Goal: Task Accomplishment & Management: Complete application form

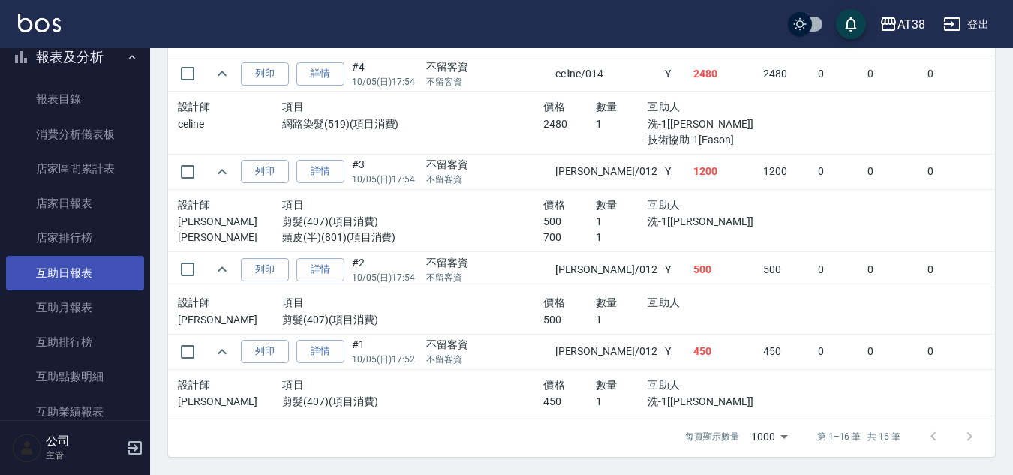
scroll to position [525, 0]
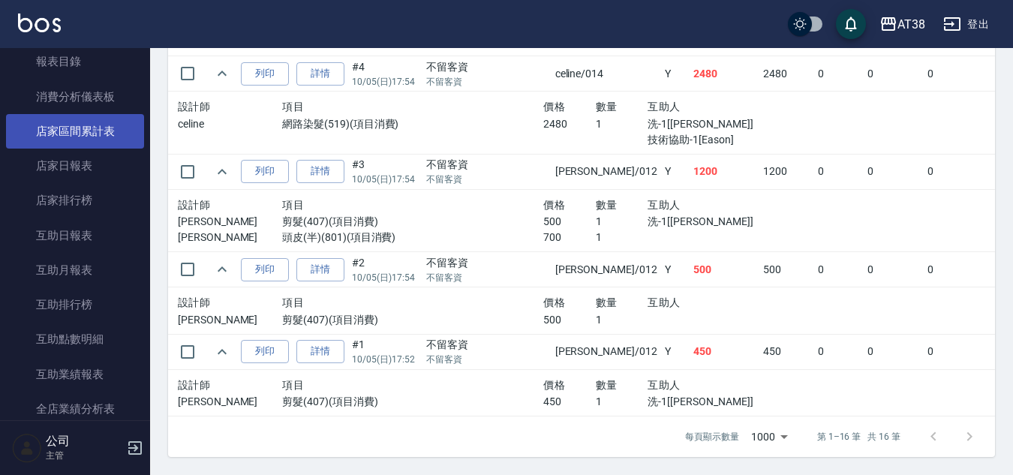
click at [84, 132] on link "店家區間累計表" at bounding box center [75, 131] width 138 height 35
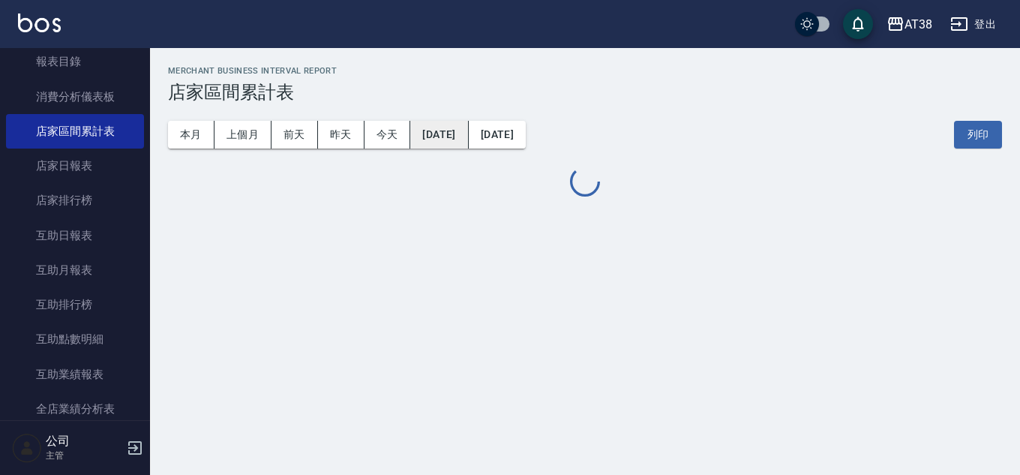
click at [468, 139] on button "[DATE]" at bounding box center [439, 135] width 58 height 28
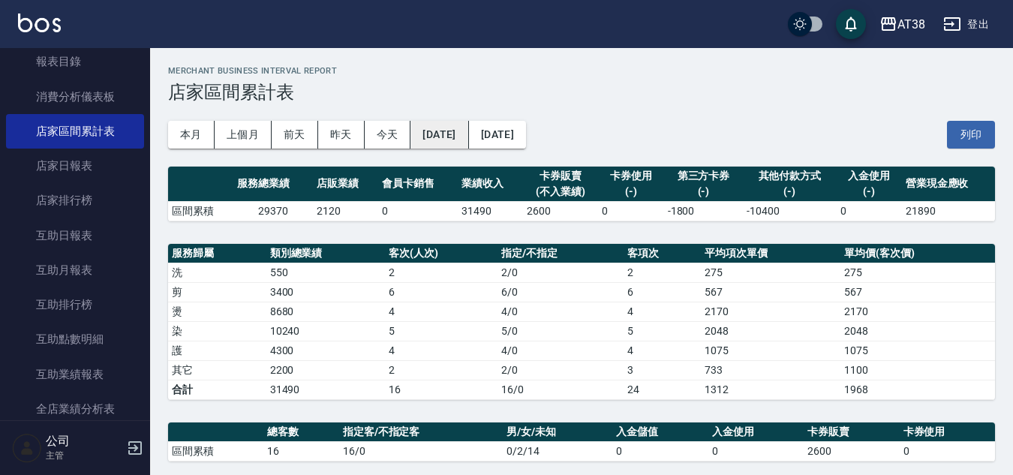
click at [460, 135] on button "[DATE]" at bounding box center [439, 135] width 58 height 28
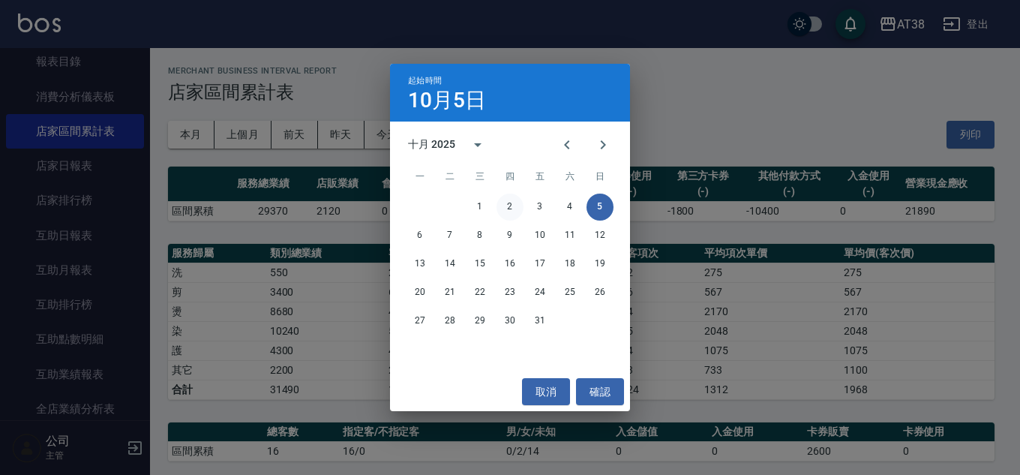
click at [511, 205] on button "2" at bounding box center [510, 207] width 27 height 27
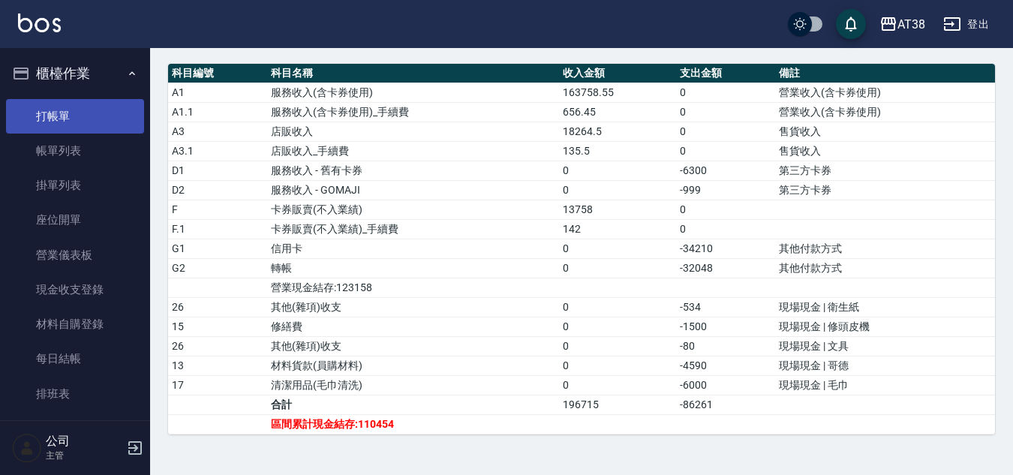
click at [59, 118] on link "打帳單" at bounding box center [75, 116] width 138 height 35
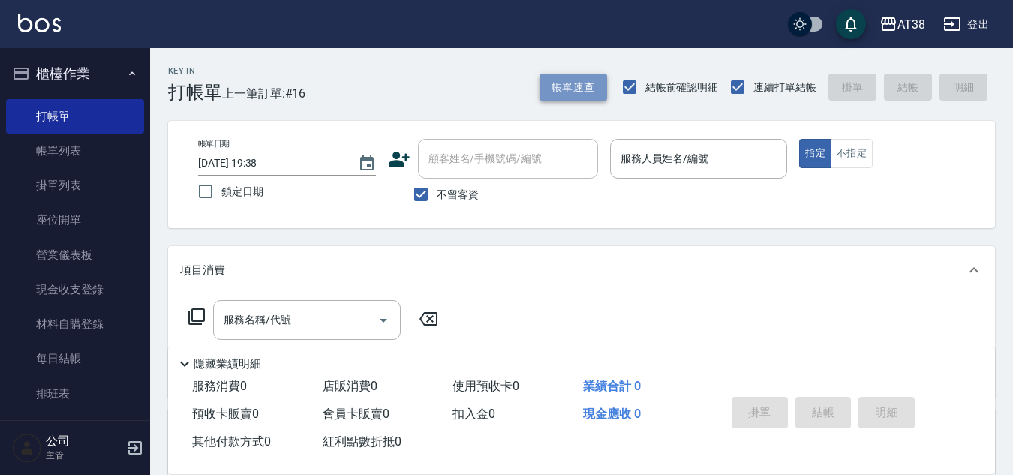
click at [573, 82] on button "帳單速查" at bounding box center [573, 88] width 68 height 28
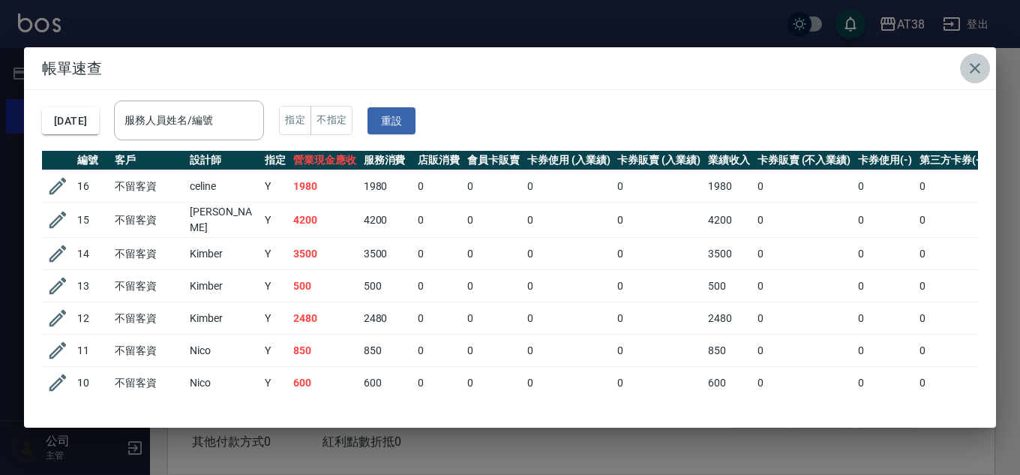
click at [976, 73] on icon "button" at bounding box center [975, 68] width 18 height 18
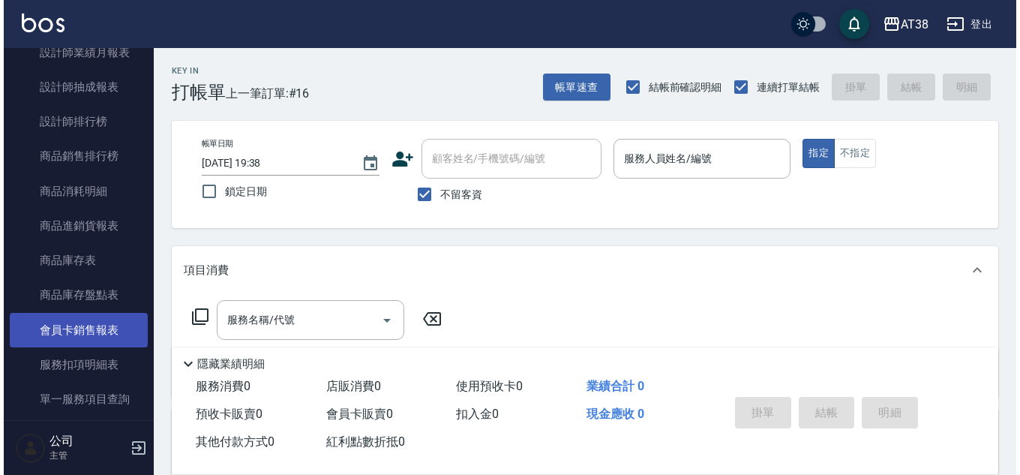
scroll to position [1125, 0]
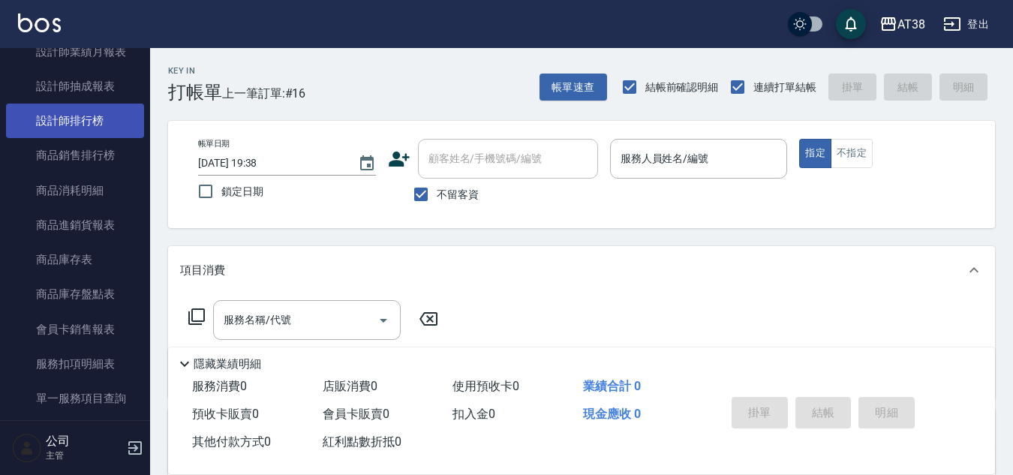
click at [85, 131] on link "設計師排行榜" at bounding box center [75, 121] width 138 height 35
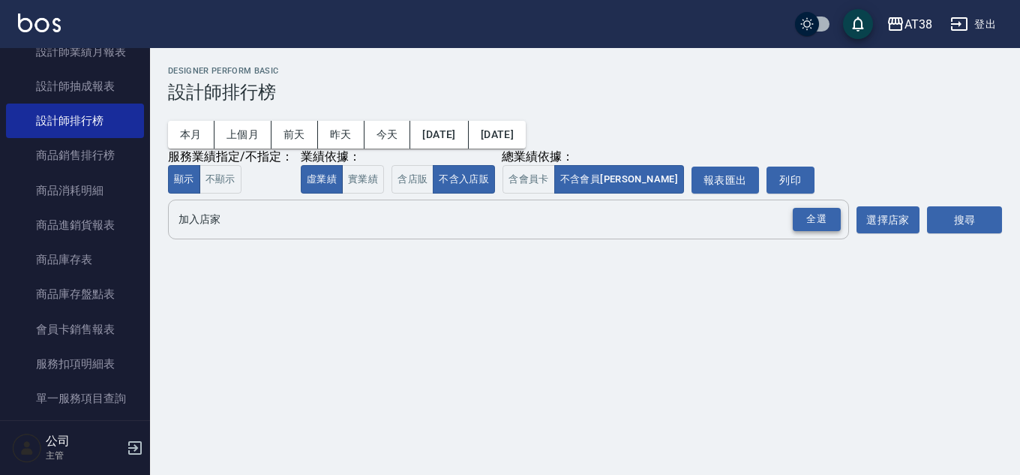
click at [829, 220] on div "全選" at bounding box center [817, 219] width 48 height 23
click at [950, 222] on button "搜尋" at bounding box center [964, 221] width 75 height 28
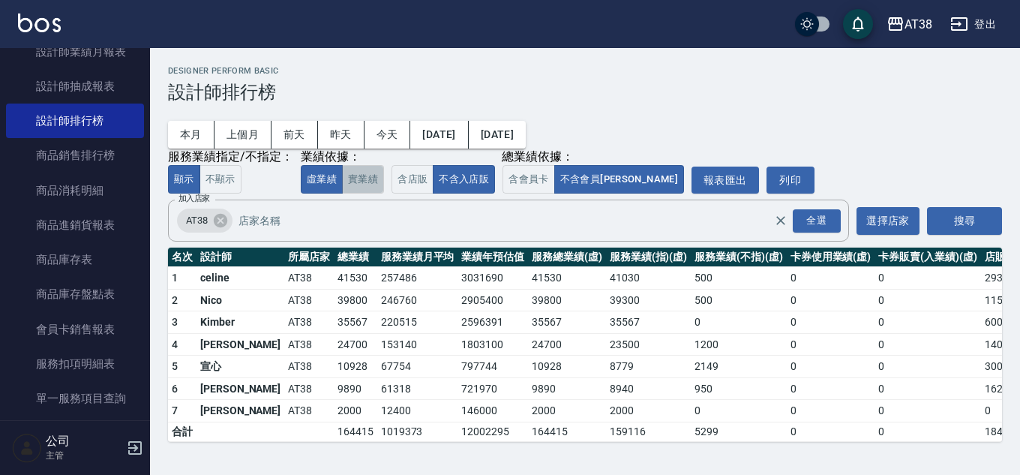
click at [359, 180] on button "實業績" at bounding box center [363, 179] width 42 height 29
click at [326, 185] on button "虛業績" at bounding box center [322, 179] width 42 height 29
click at [363, 175] on button "實業績" at bounding box center [363, 179] width 42 height 29
click at [326, 184] on button "虛業績" at bounding box center [322, 179] width 42 height 29
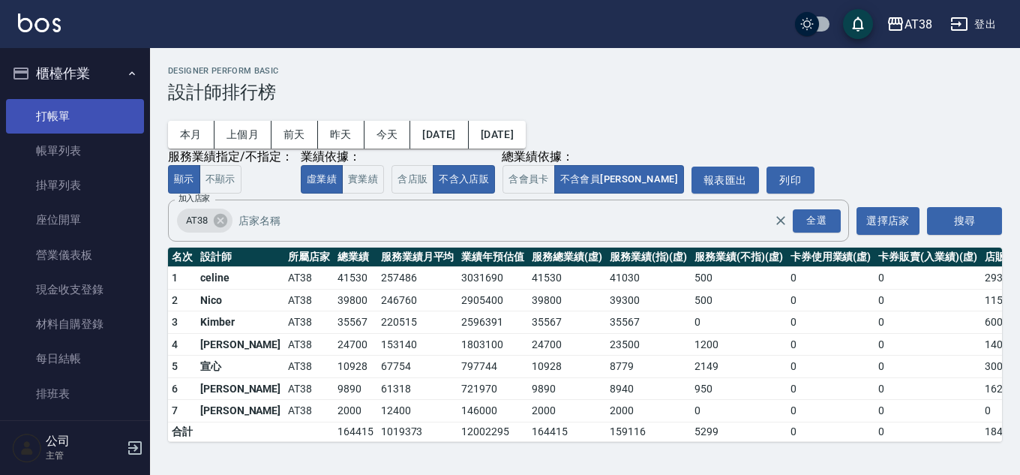
click at [50, 112] on link "打帳單" at bounding box center [75, 116] width 138 height 35
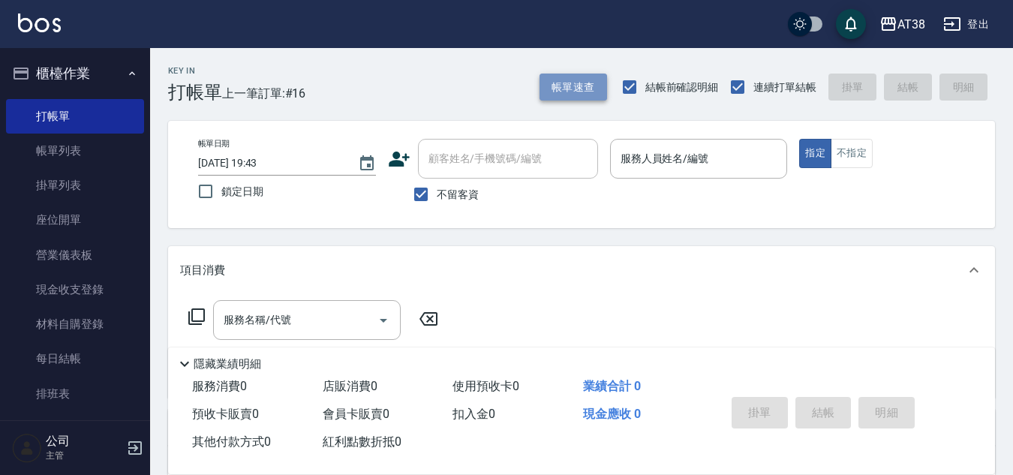
click at [578, 86] on button "帳單速查" at bounding box center [573, 88] width 68 height 28
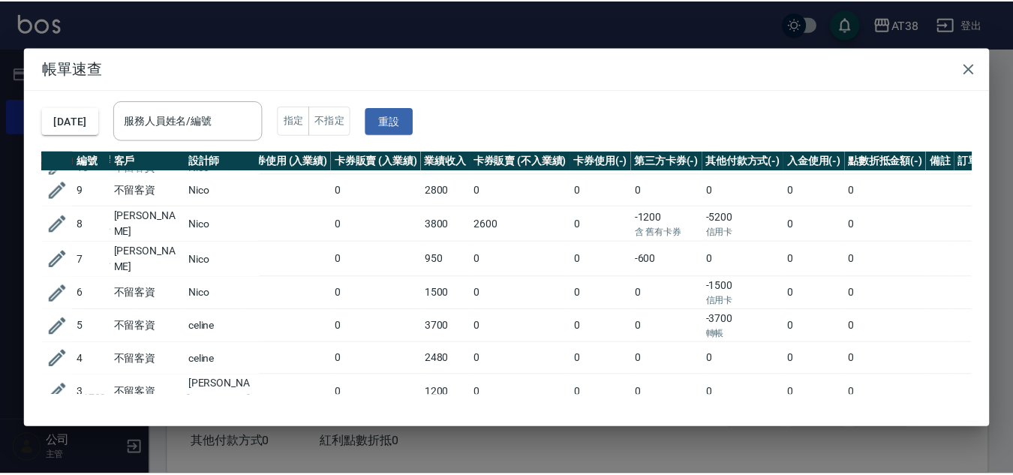
scroll to position [225, 319]
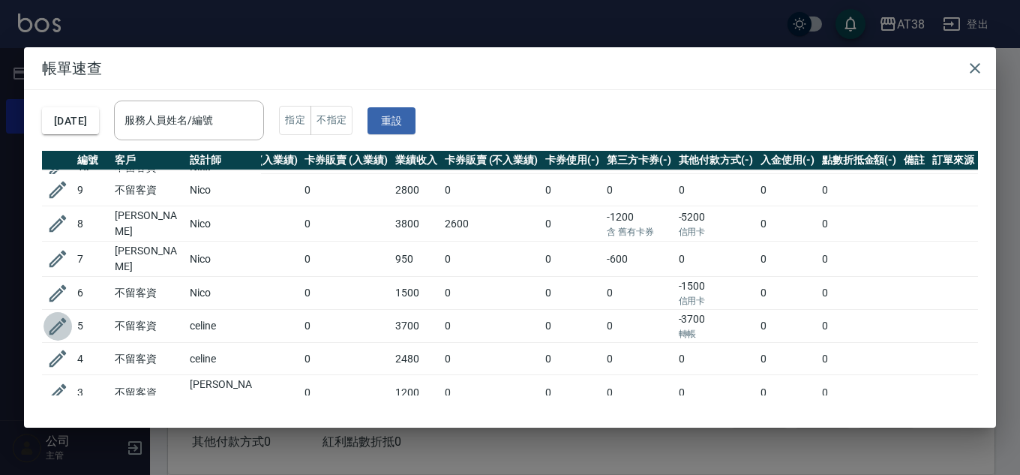
click at [59, 322] on icon "button" at bounding box center [58, 326] width 23 height 23
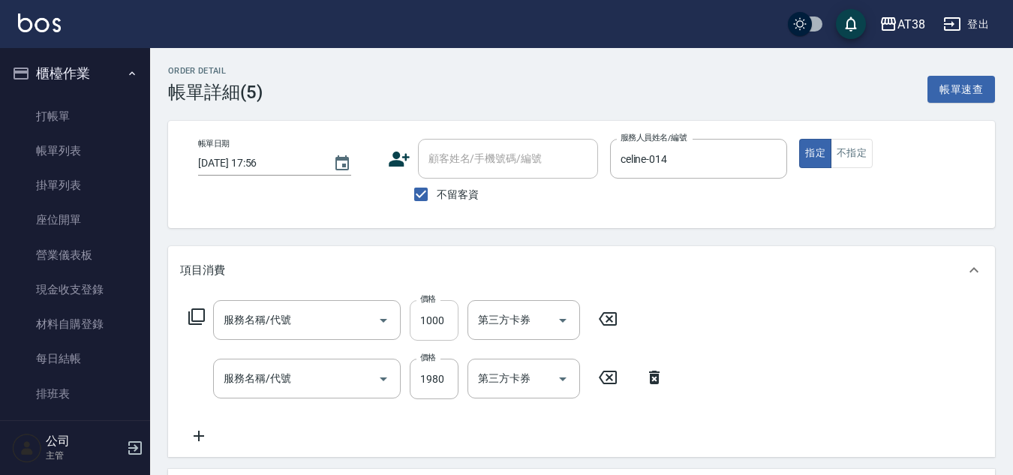
type input "[DATE] 17:56"
checkbox input "true"
type input "celine-014"
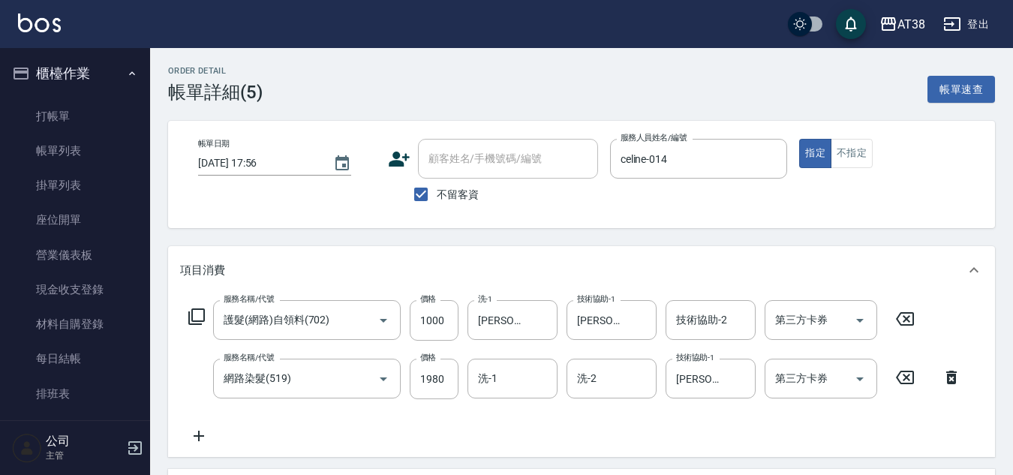
type input "護髮(網路)自領料(702)"
type input "網路染髮(519)"
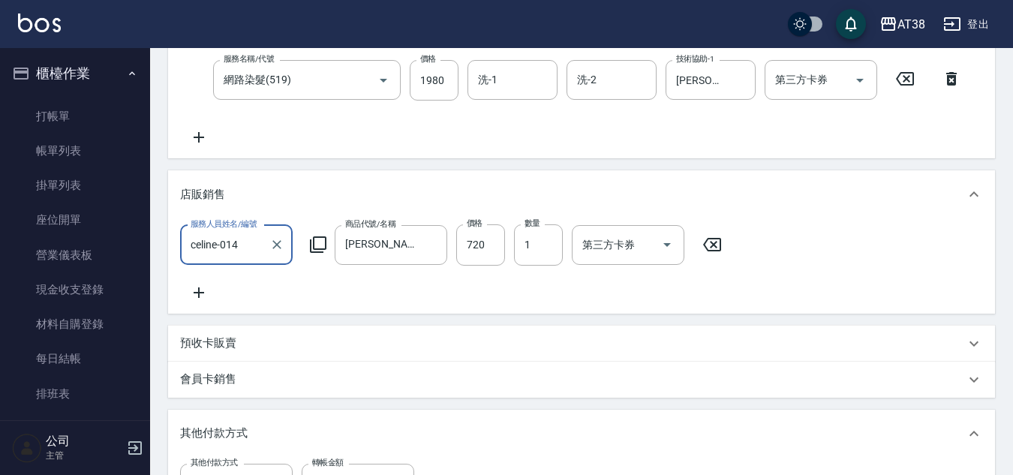
scroll to position [300, 0]
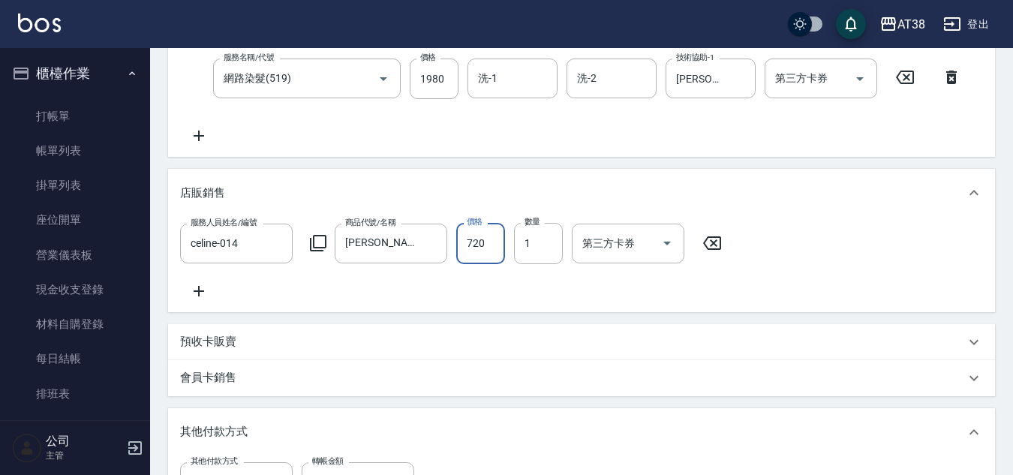
click at [481, 242] on input "720" at bounding box center [480, 243] width 49 height 41
type input "0"
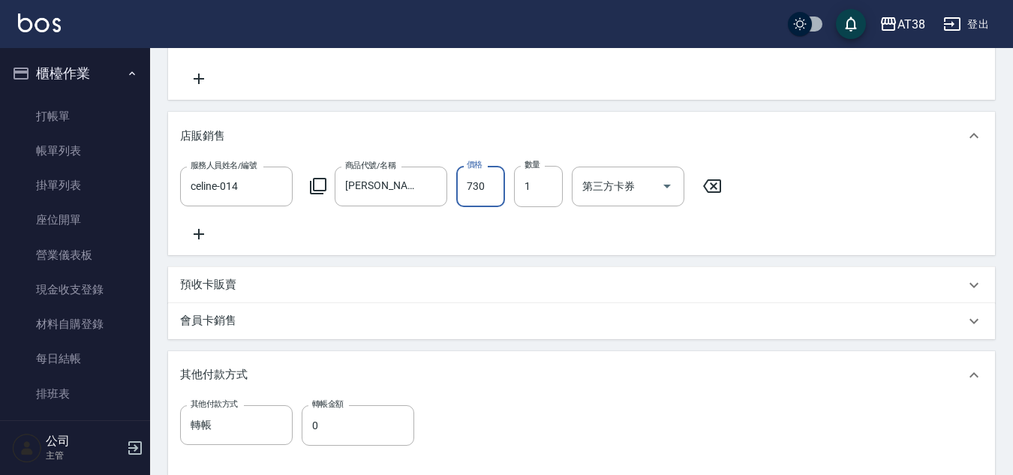
scroll to position [579, 0]
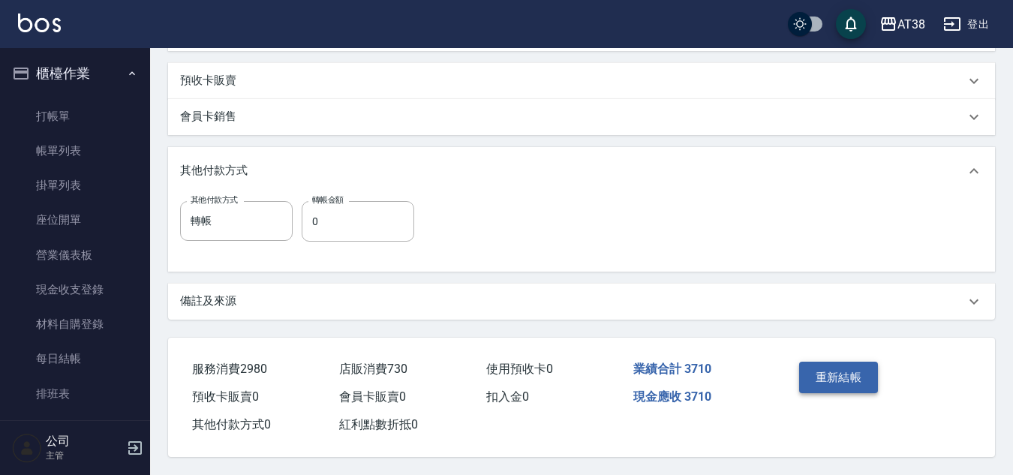
type input "730"
click at [830, 380] on button "重新結帳" at bounding box center [839, 378] width 80 height 32
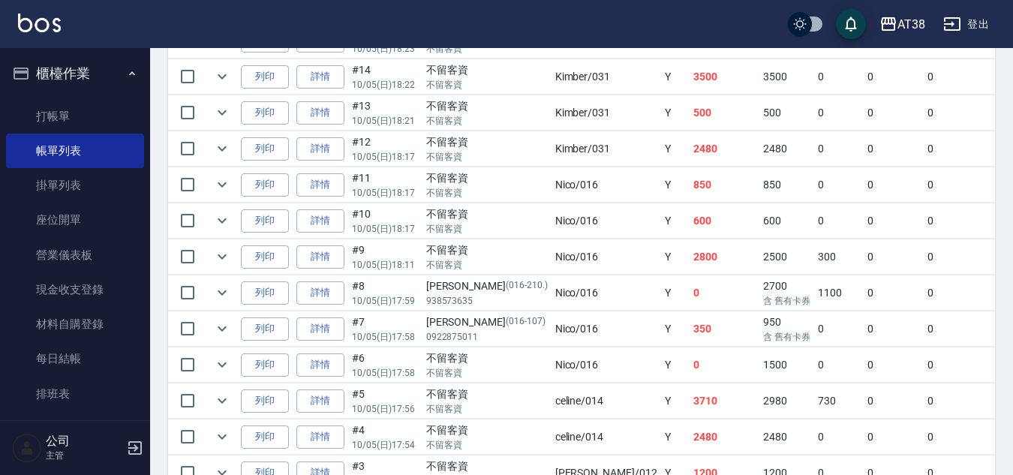
scroll to position [525, 0]
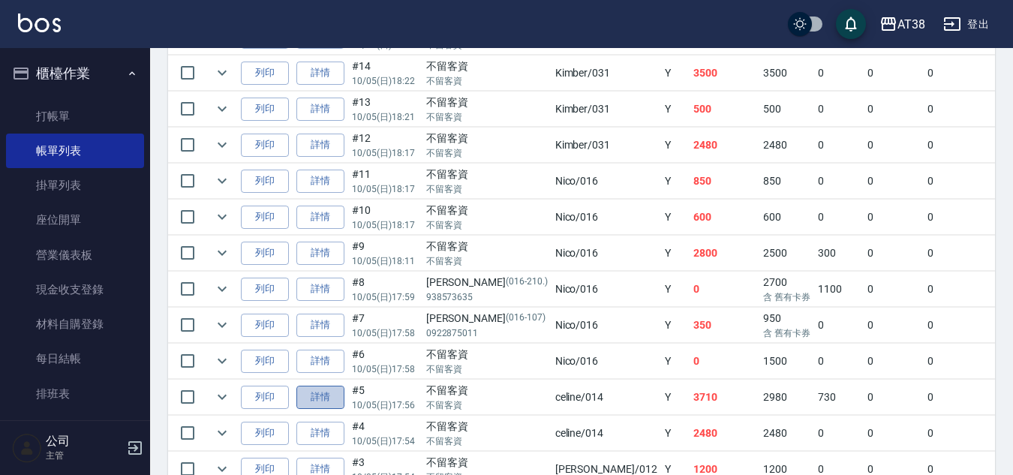
click at [315, 400] on link "詳情" at bounding box center [320, 397] width 48 height 23
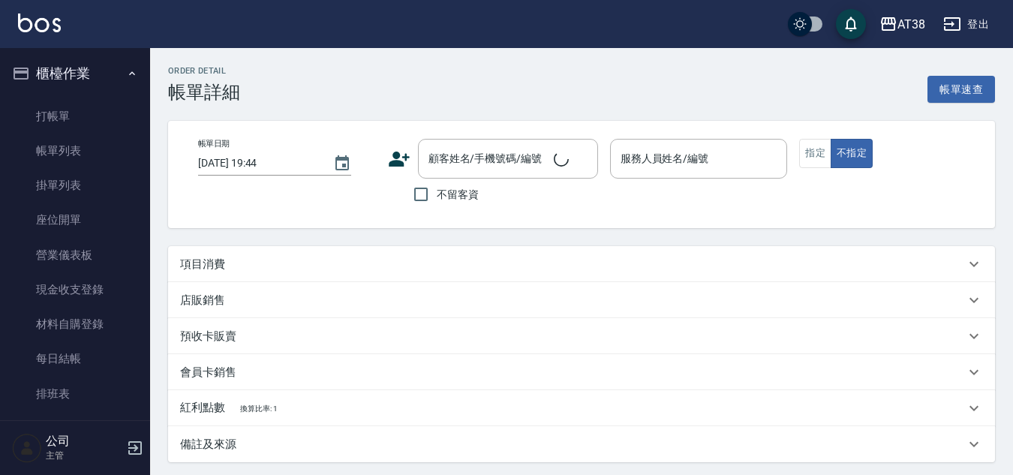
type input "[DATE] 17:56"
checkbox input "true"
type input "celine-014"
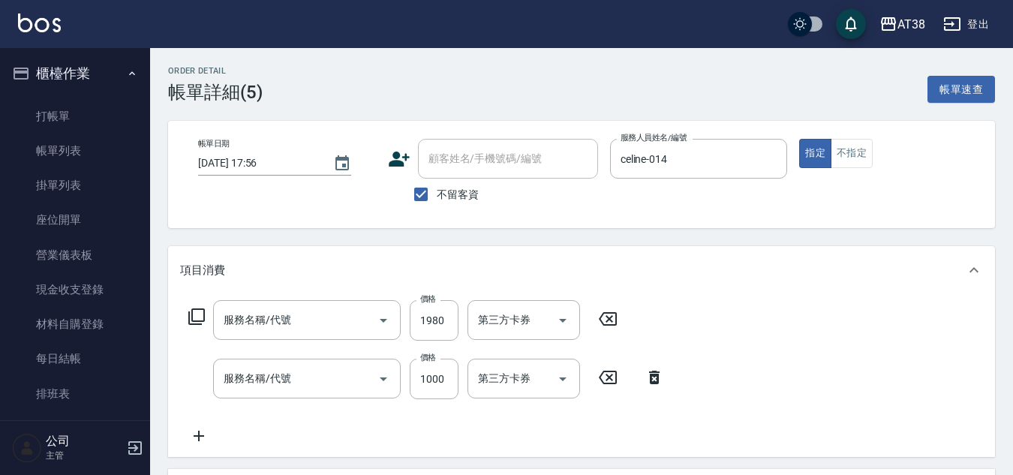
type input "網路染髮(519)"
type input "護髮(網路)自領料(702)"
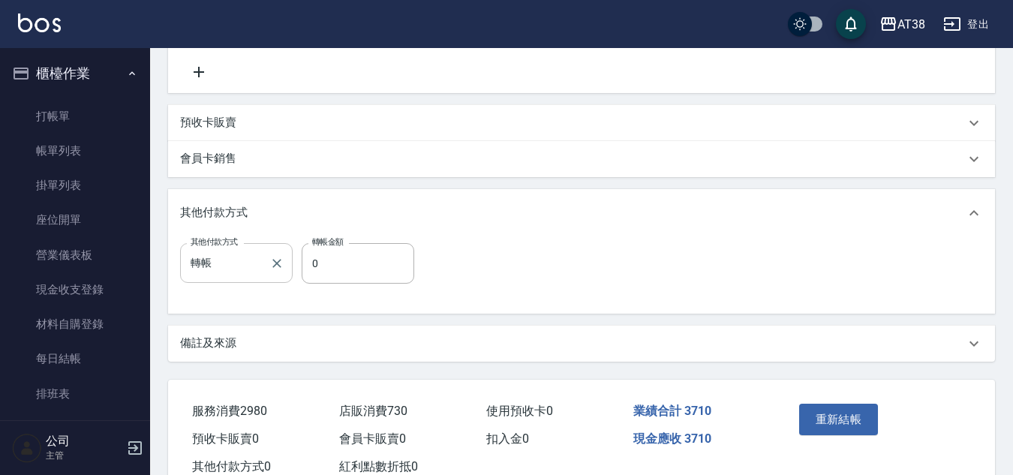
scroll to position [525, 0]
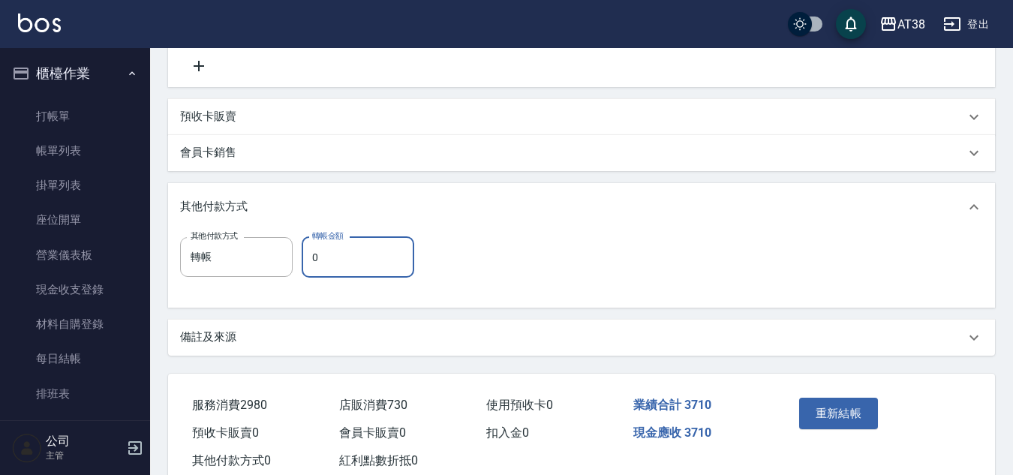
click at [308, 268] on input "0" at bounding box center [358, 257] width 113 height 41
type input "3710"
click at [831, 428] on button "重新結帳" at bounding box center [839, 414] width 80 height 32
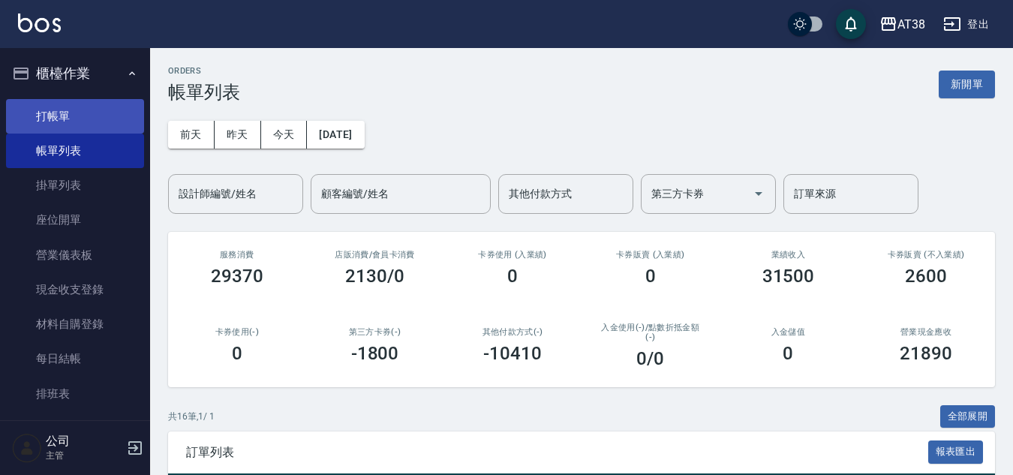
click at [60, 117] on link "打帳單" at bounding box center [75, 116] width 138 height 35
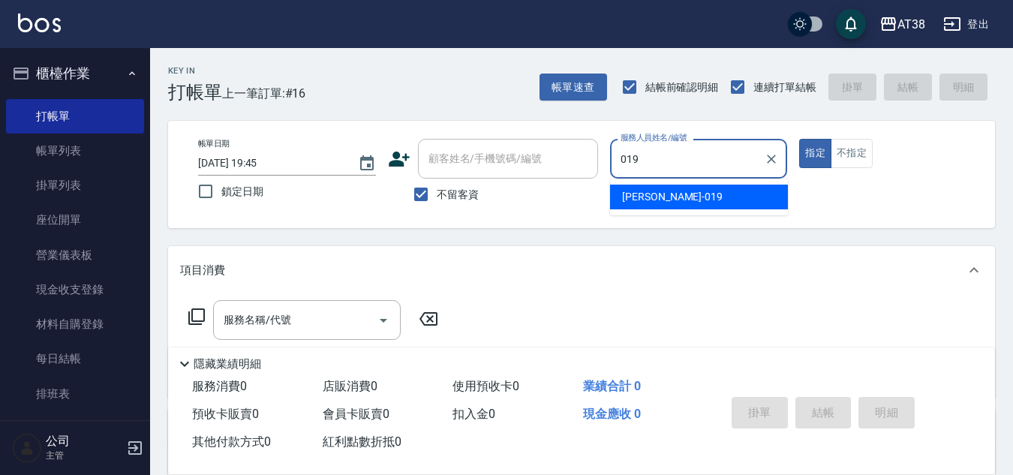
type input "[PERSON_NAME]-019"
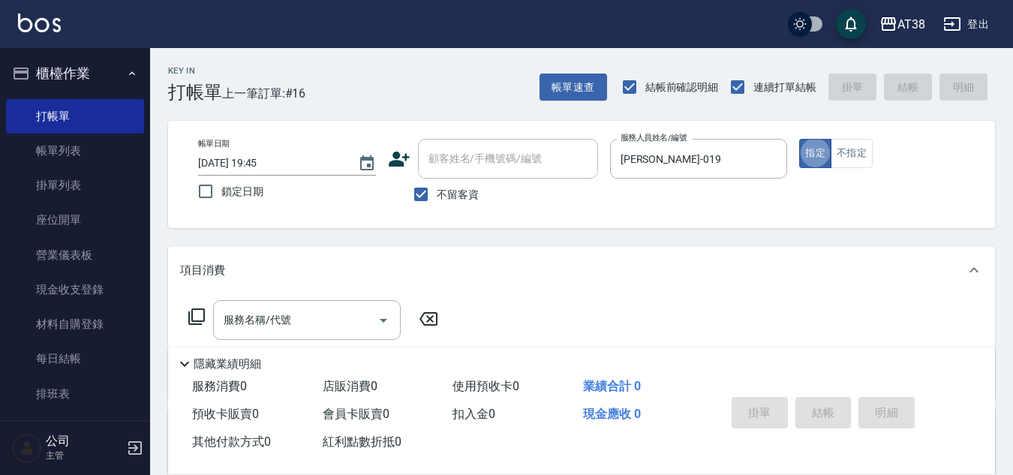
type button "true"
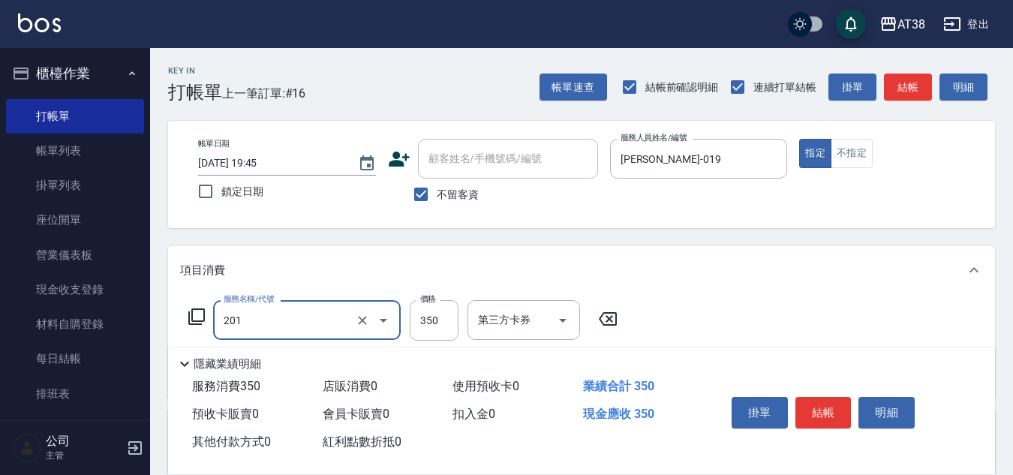
type input "洗髮(201)"
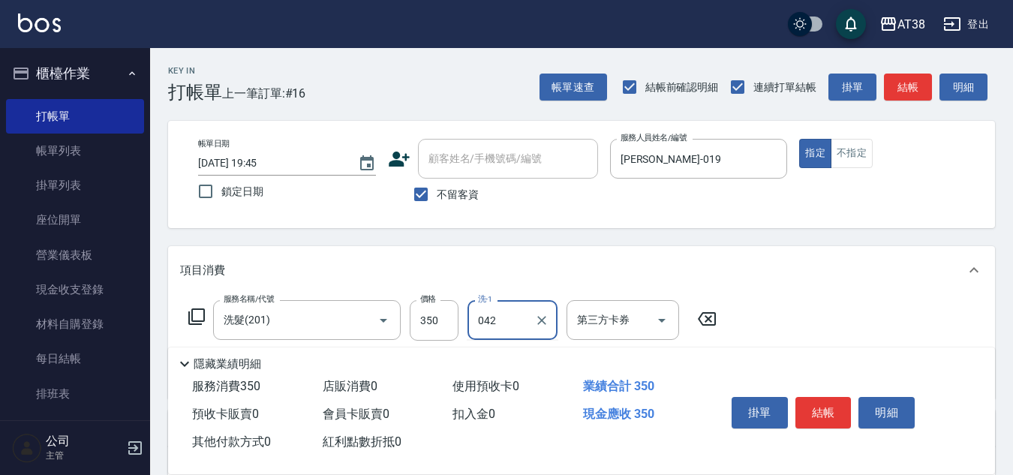
type input "[PERSON_NAME]-042"
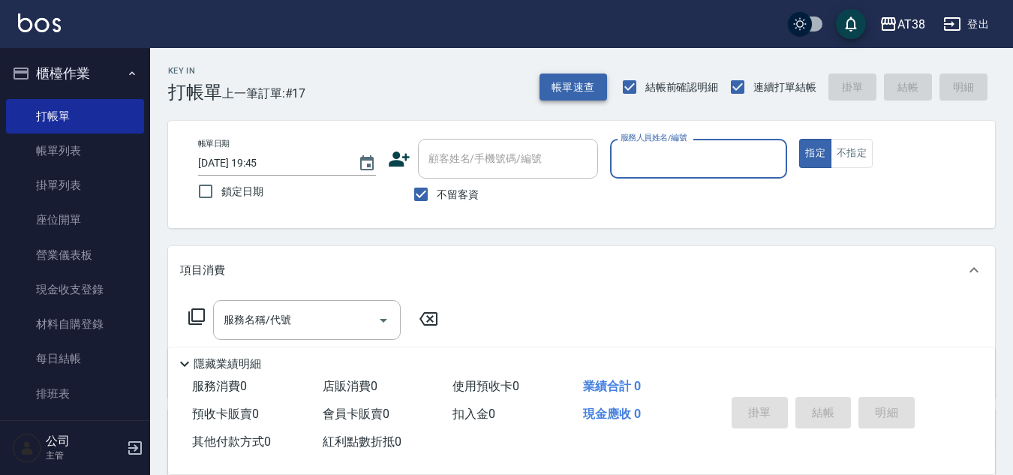
click at [563, 92] on button "帳單速查" at bounding box center [573, 88] width 68 height 28
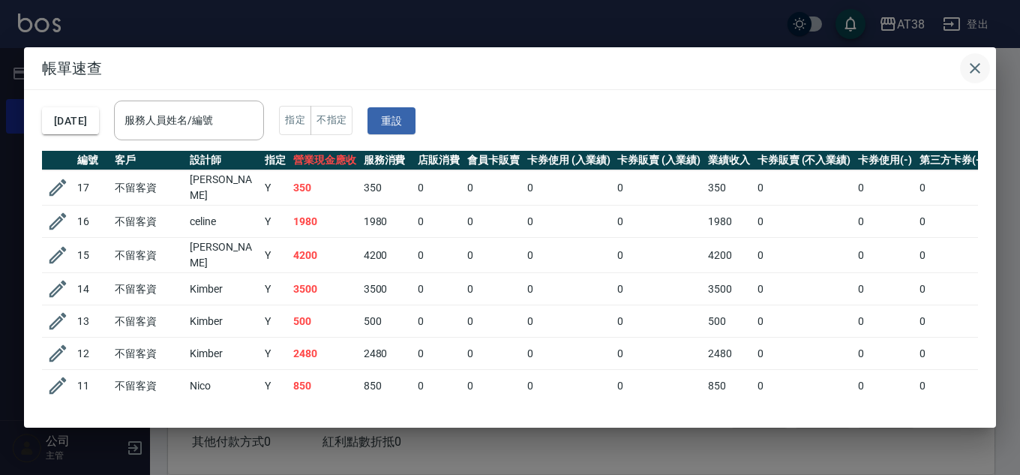
click at [978, 66] on icon "button" at bounding box center [975, 68] width 11 height 11
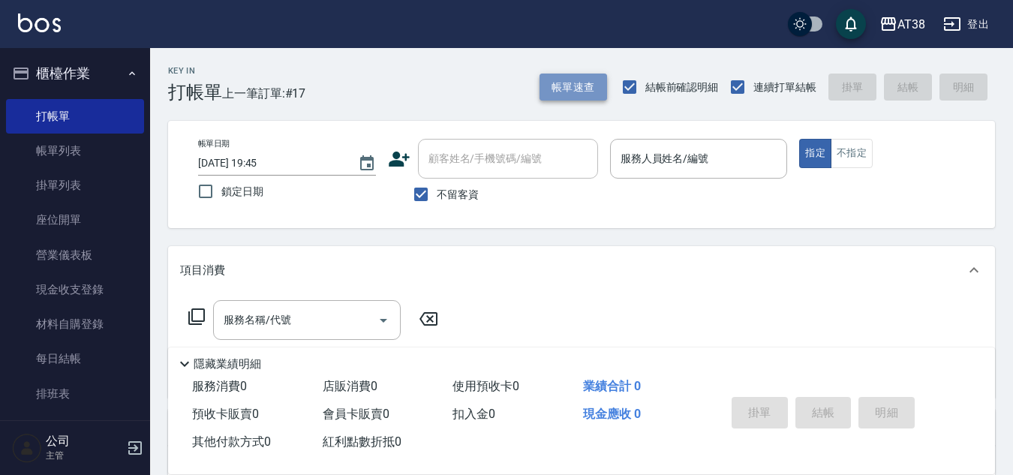
click at [565, 83] on button "帳單速查" at bounding box center [573, 88] width 68 height 28
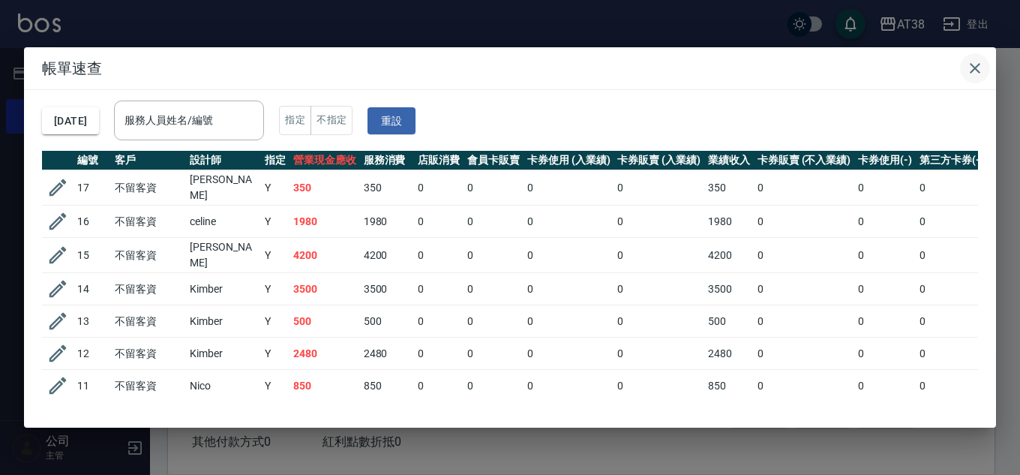
click at [977, 69] on icon "button" at bounding box center [975, 68] width 11 height 11
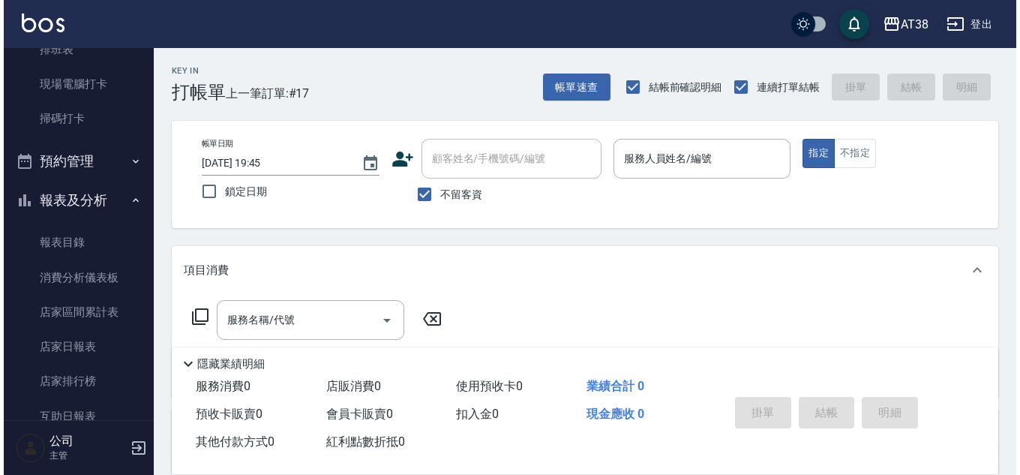
scroll to position [450, 0]
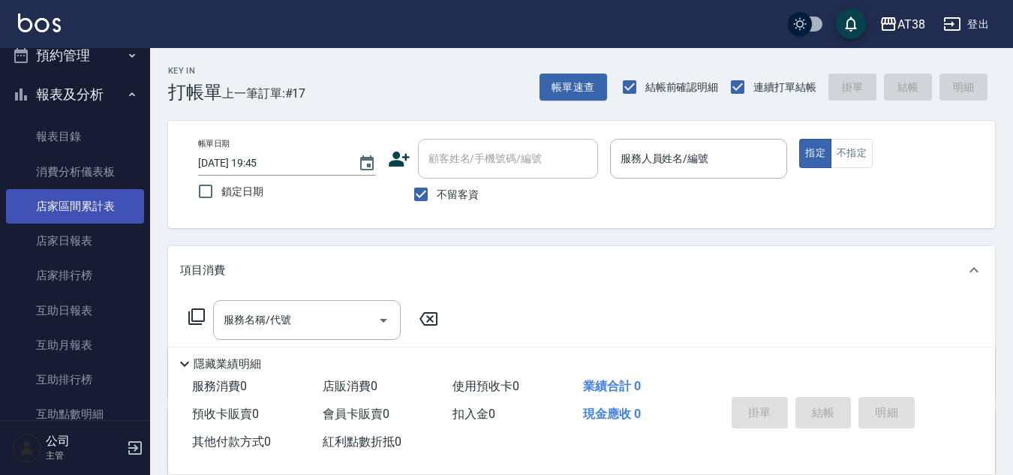
click at [89, 211] on link "店家區間累計表" at bounding box center [75, 206] width 138 height 35
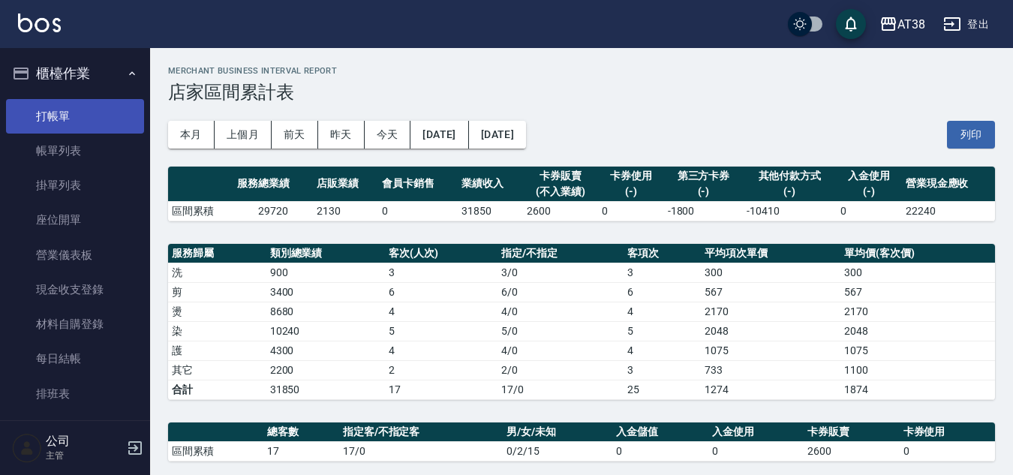
click at [76, 122] on link "打帳單" at bounding box center [75, 116] width 138 height 35
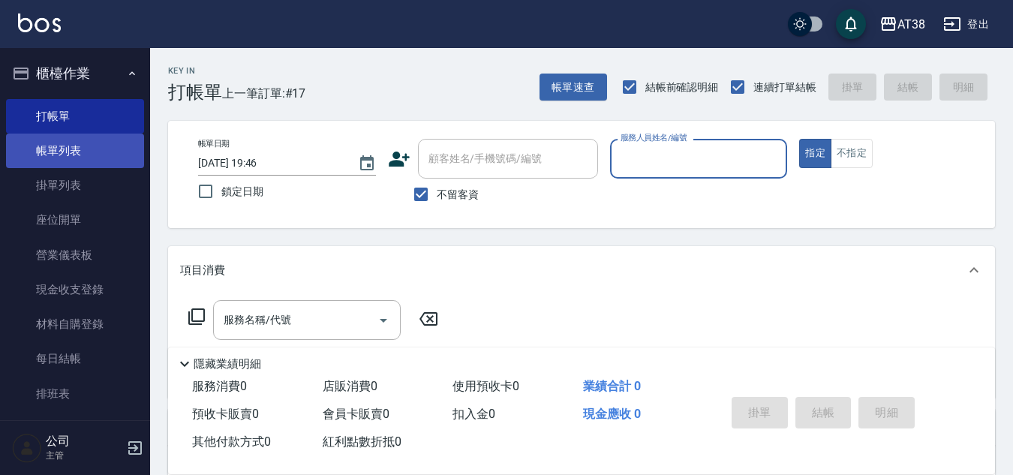
click at [68, 155] on link "帳單列表" at bounding box center [75, 151] width 138 height 35
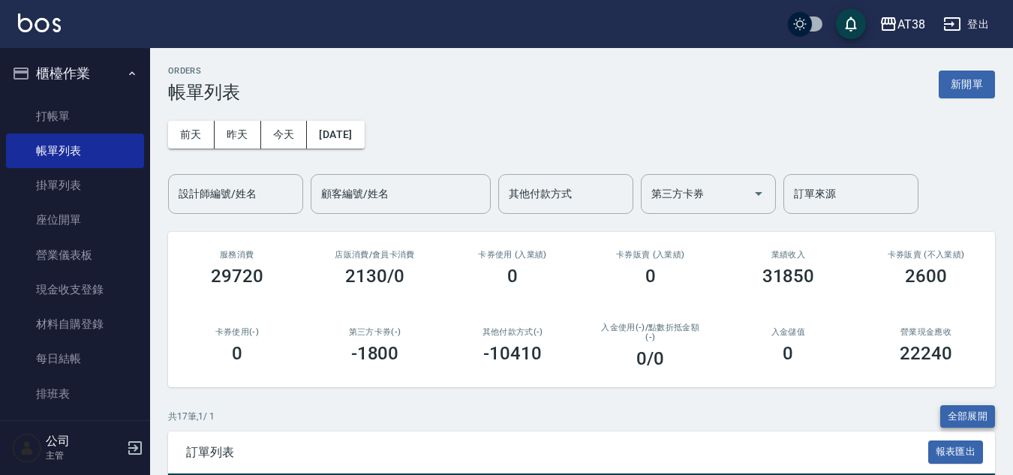
click at [963, 416] on button "全部展開" at bounding box center [968, 416] width 56 height 23
click at [968, 81] on button "新開單" at bounding box center [967, 85] width 56 height 28
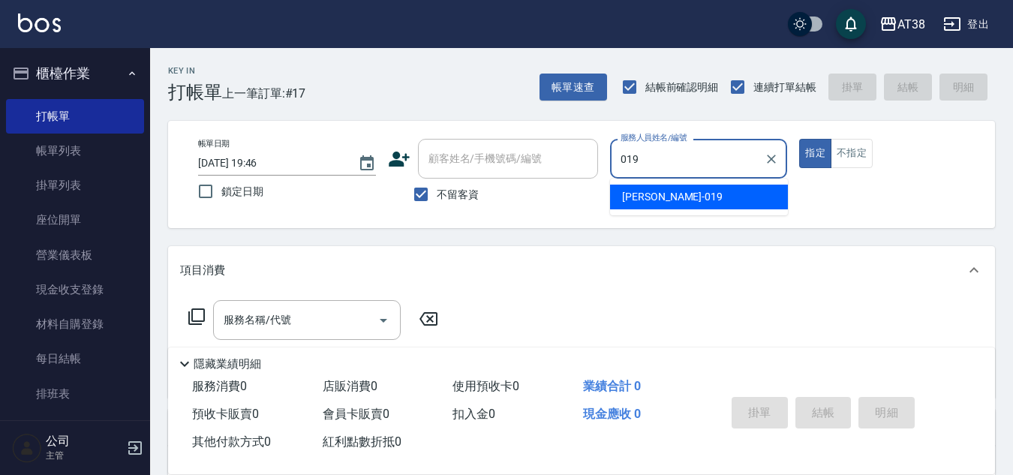
type input "[PERSON_NAME]-019"
type button "true"
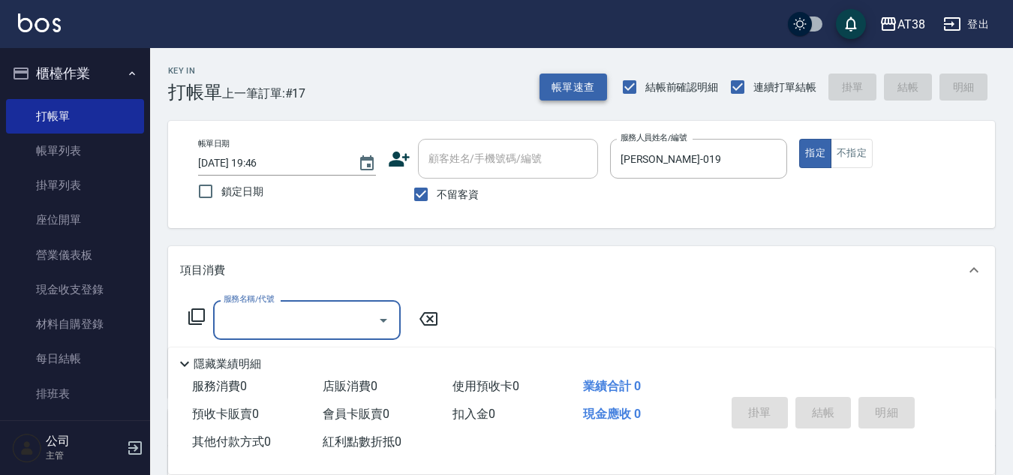
click at [570, 86] on button "帳單速查" at bounding box center [573, 88] width 68 height 28
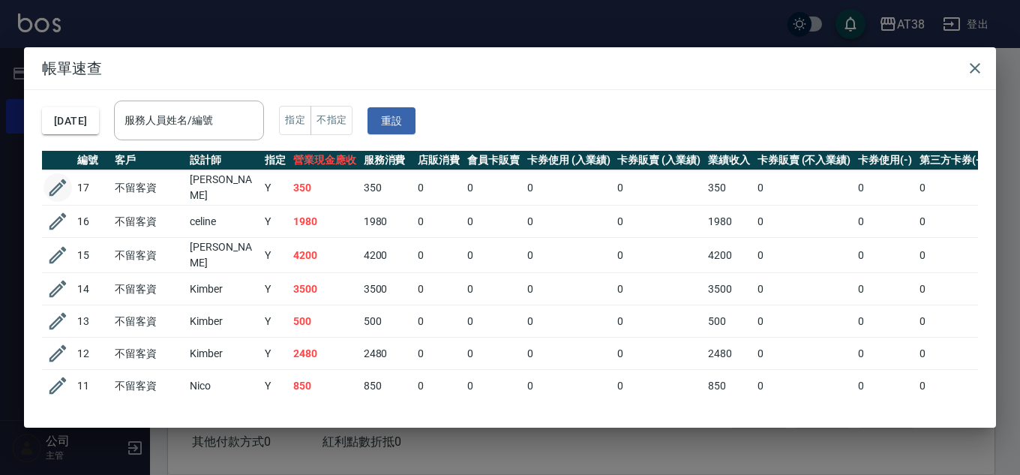
click at [46, 182] on button "button" at bounding box center [58, 187] width 29 height 29
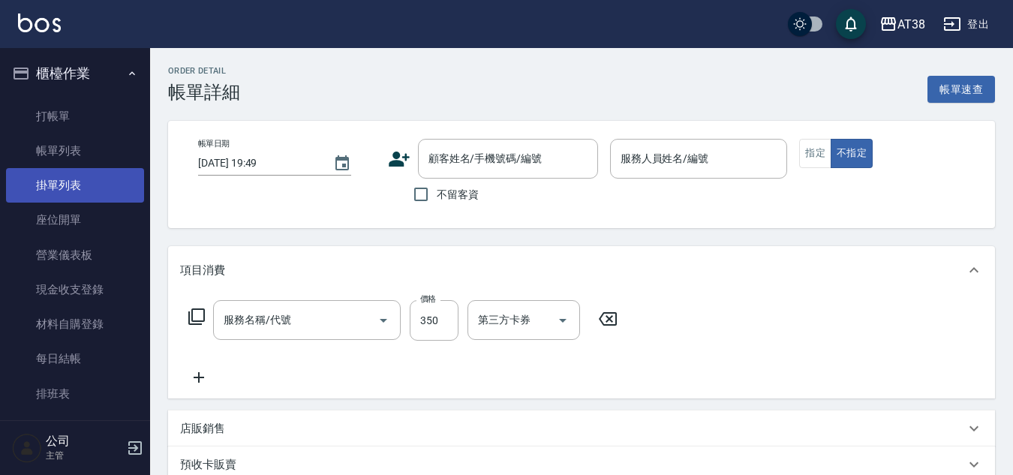
type input "[DATE] 19:45"
checkbox input "true"
type input "[PERSON_NAME]-019"
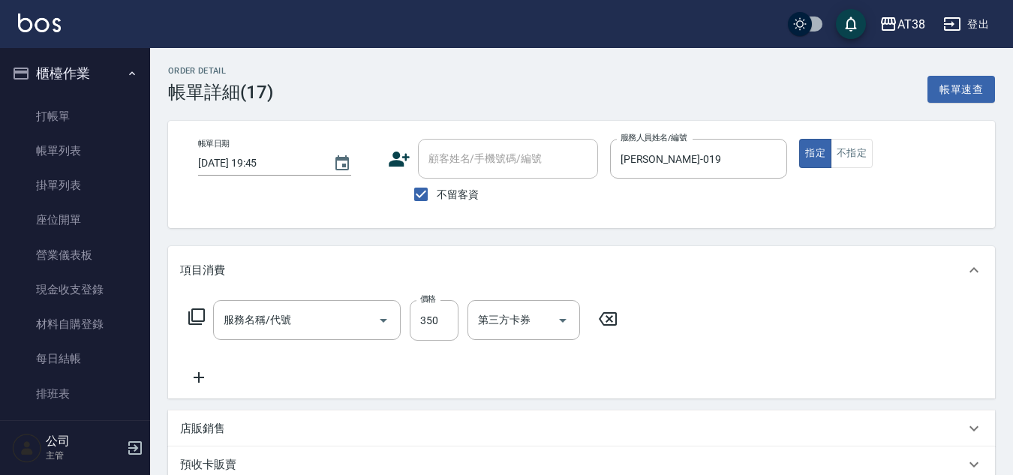
type input "洗髮(201)"
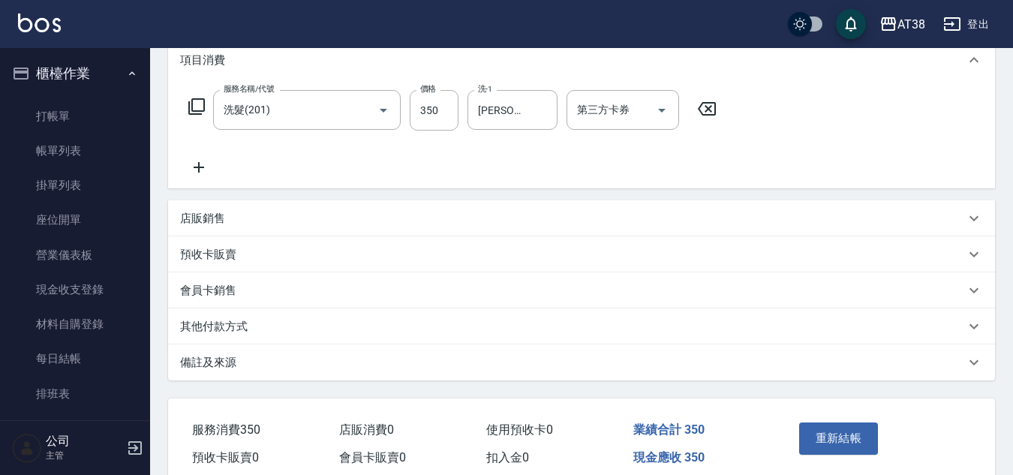
scroll to position [278, 0]
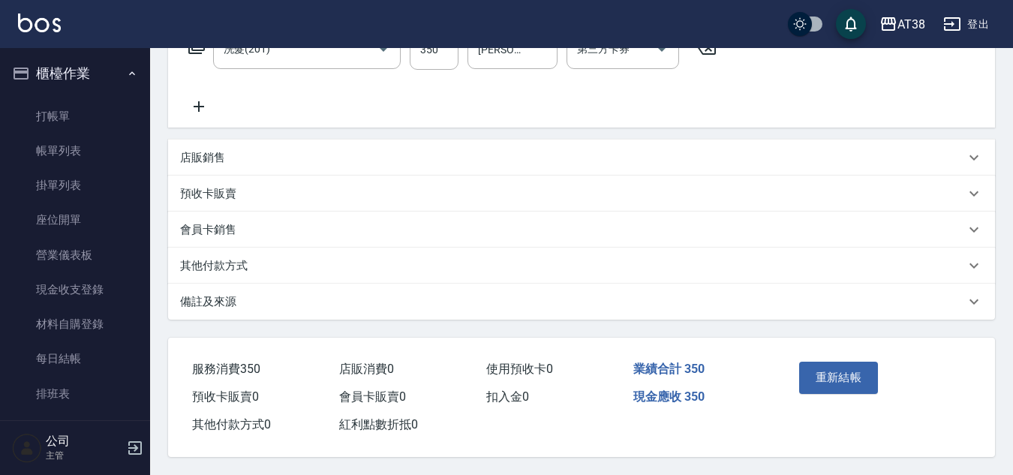
click at [230, 258] on p "其他付款方式" at bounding box center [214, 266] width 68 height 16
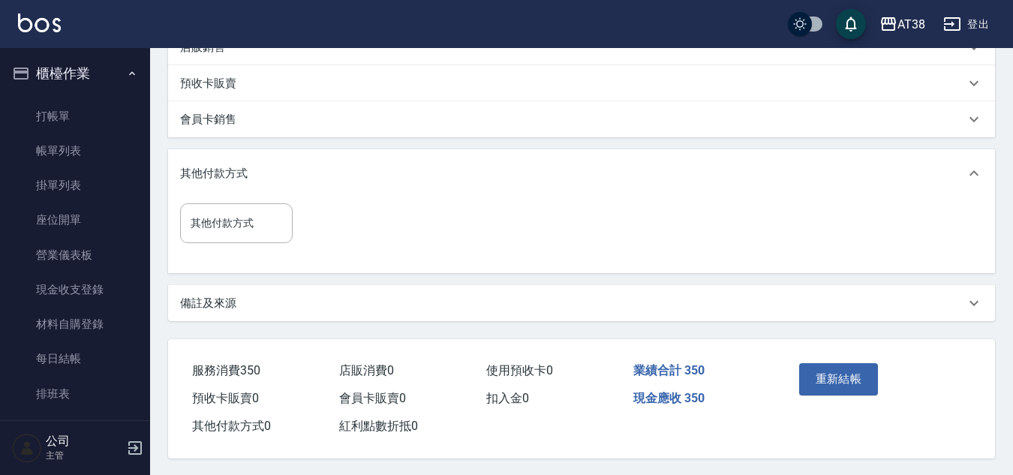
scroll to position [389, 0]
click at [211, 209] on input "其他付款方式" at bounding box center [236, 222] width 99 height 26
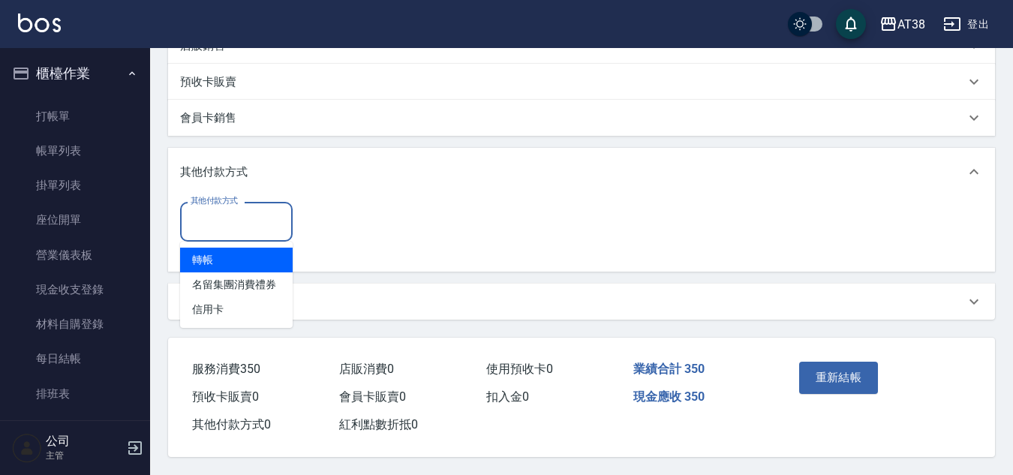
click at [198, 257] on span "轉帳" at bounding box center [236, 260] width 113 height 25
type input "轉帳"
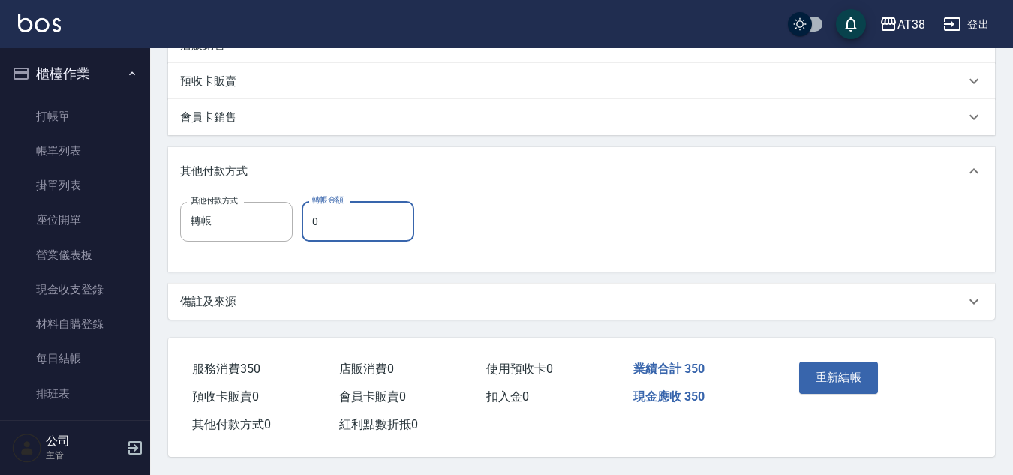
click at [309, 219] on input "0" at bounding box center [358, 221] width 113 height 41
type input "350"
click at [836, 369] on button "重新結帳" at bounding box center [839, 378] width 80 height 32
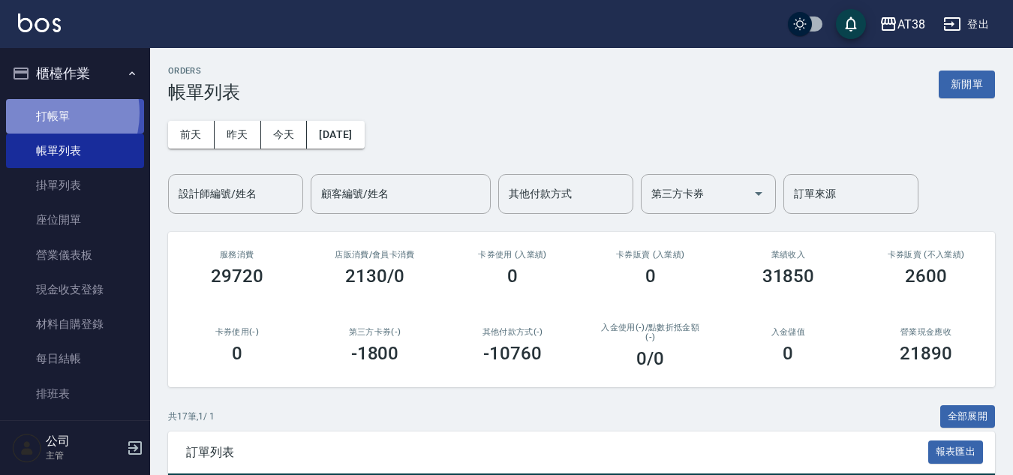
click at [46, 113] on link "打帳單" at bounding box center [75, 116] width 138 height 35
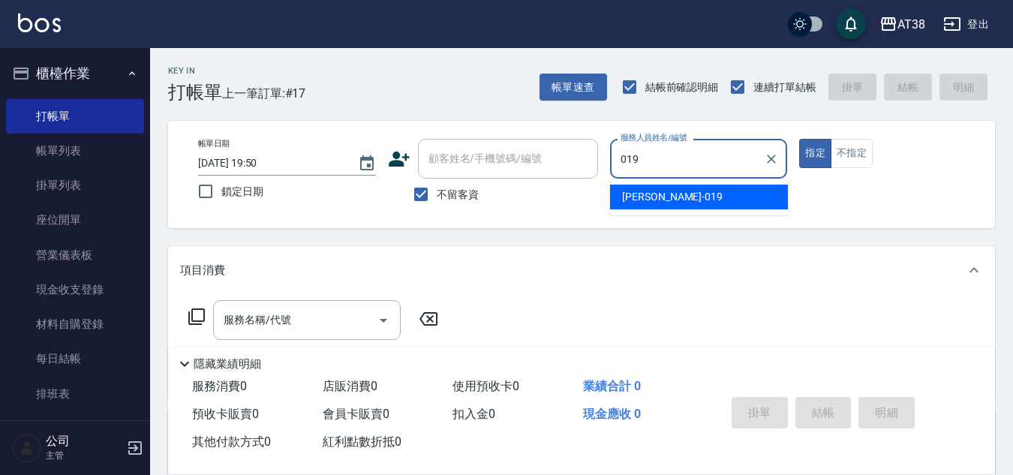
type input "[PERSON_NAME]-019"
type button "true"
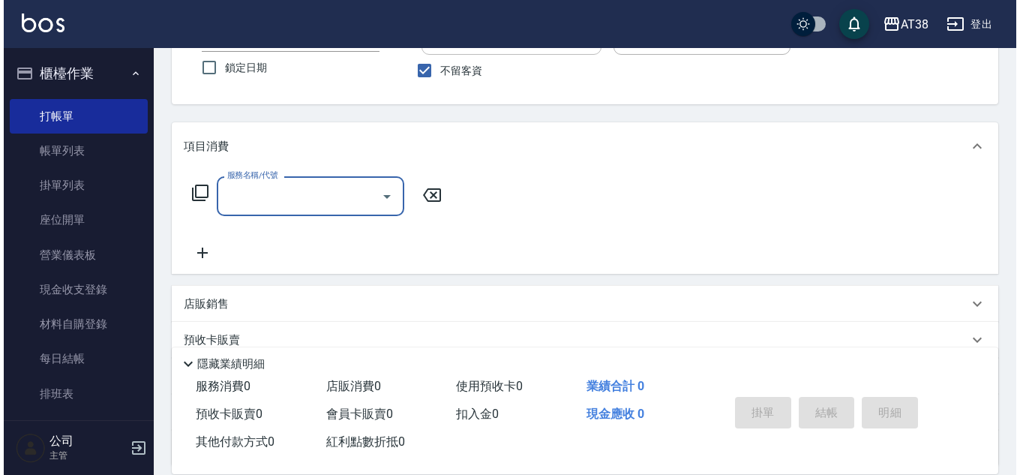
scroll to position [150, 0]
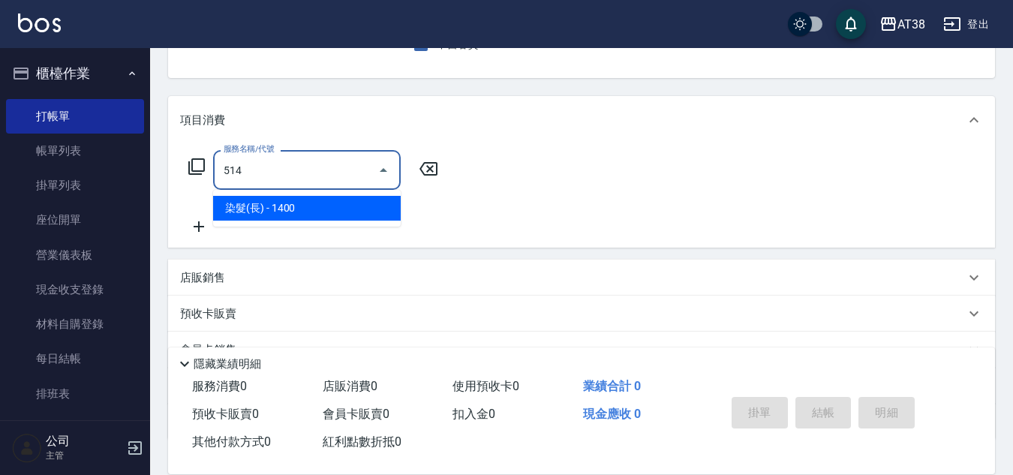
type input "染髮(長)(514)"
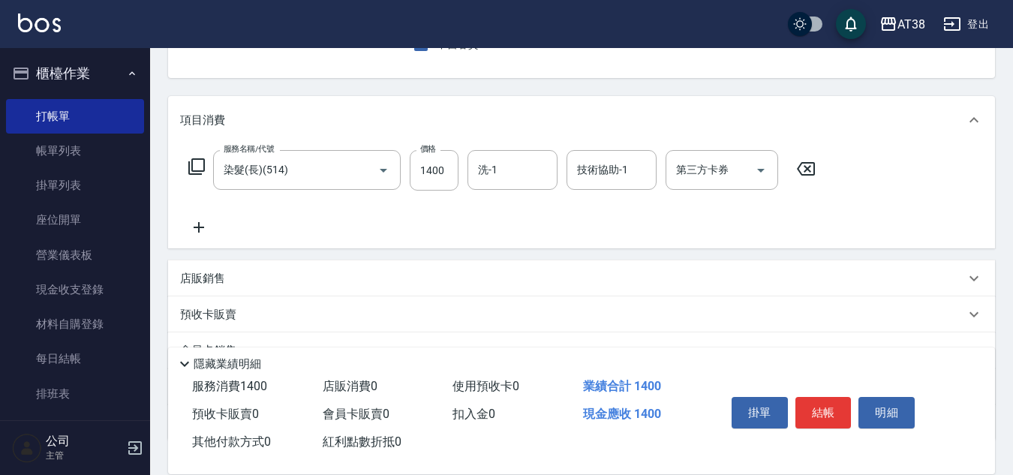
click at [200, 166] on icon at bounding box center [197, 167] width 18 height 18
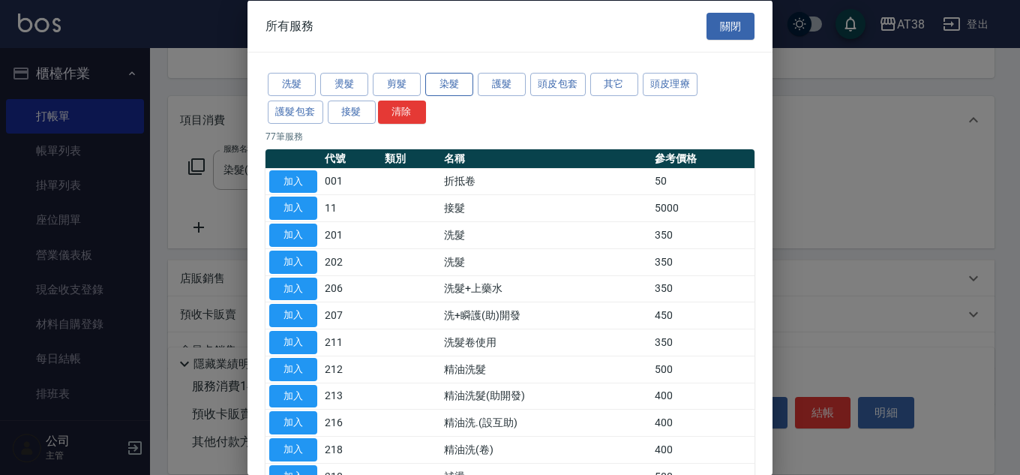
click at [445, 84] on button "染髮" at bounding box center [449, 84] width 48 height 23
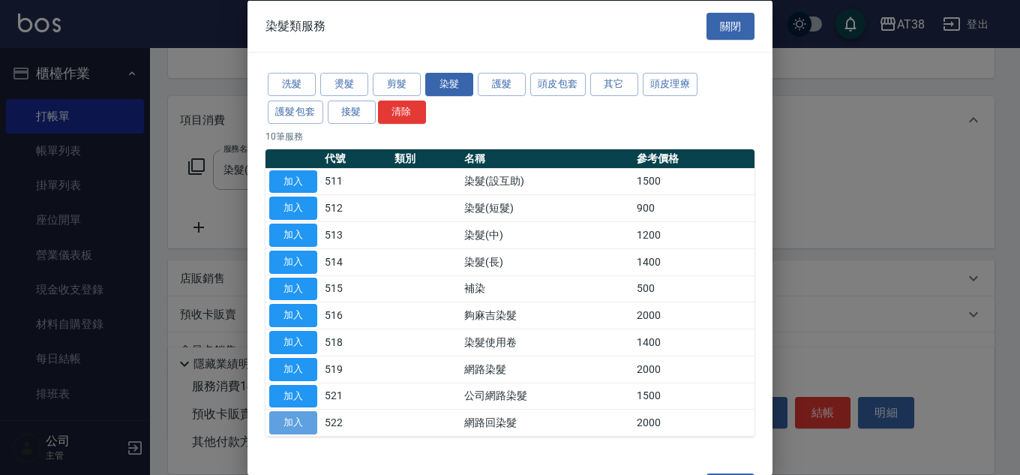
click at [296, 421] on button "加入" at bounding box center [293, 422] width 48 height 23
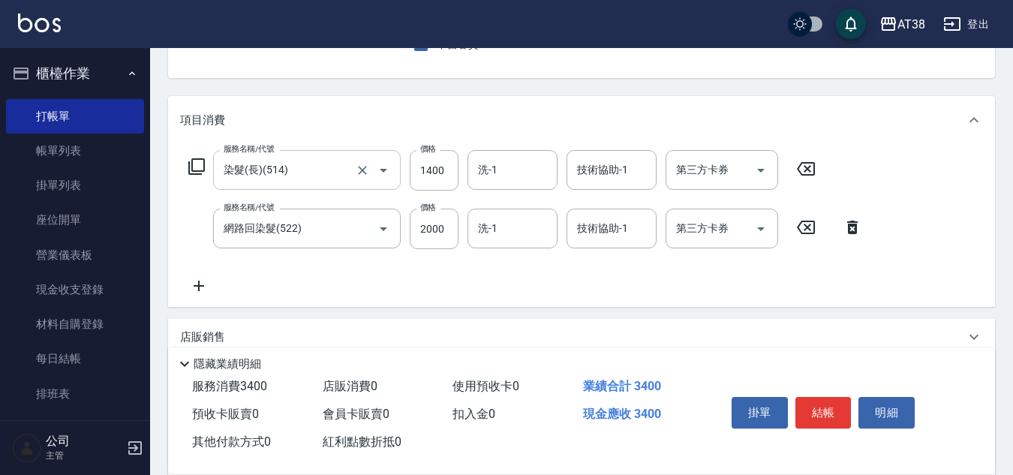
click at [257, 170] on input "染髮(長)(514)" at bounding box center [286, 170] width 132 height 26
click at [196, 165] on icon at bounding box center [197, 167] width 18 height 18
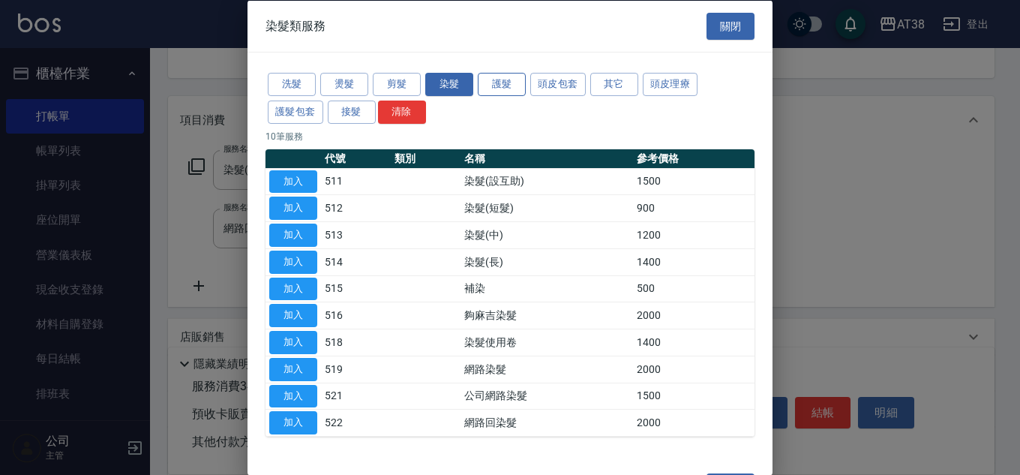
click at [508, 86] on button "護髮" at bounding box center [502, 84] width 48 height 23
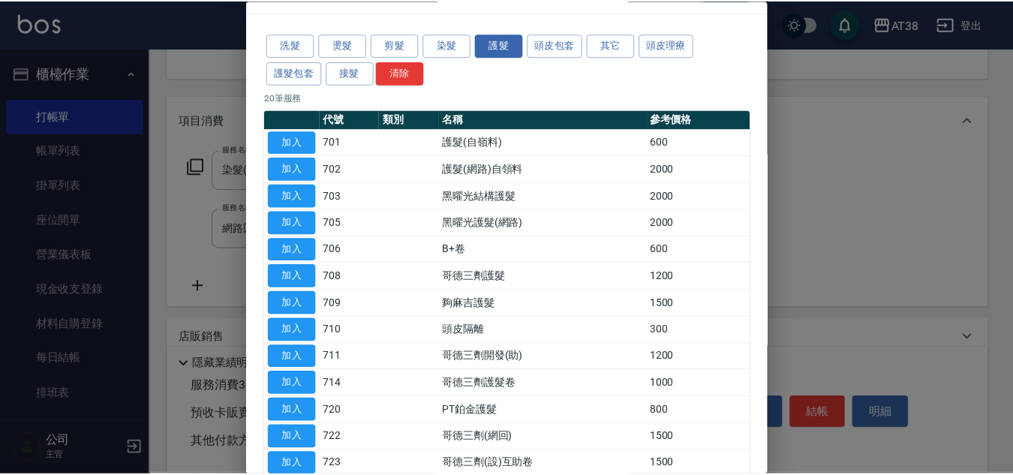
scroll to position [0, 0]
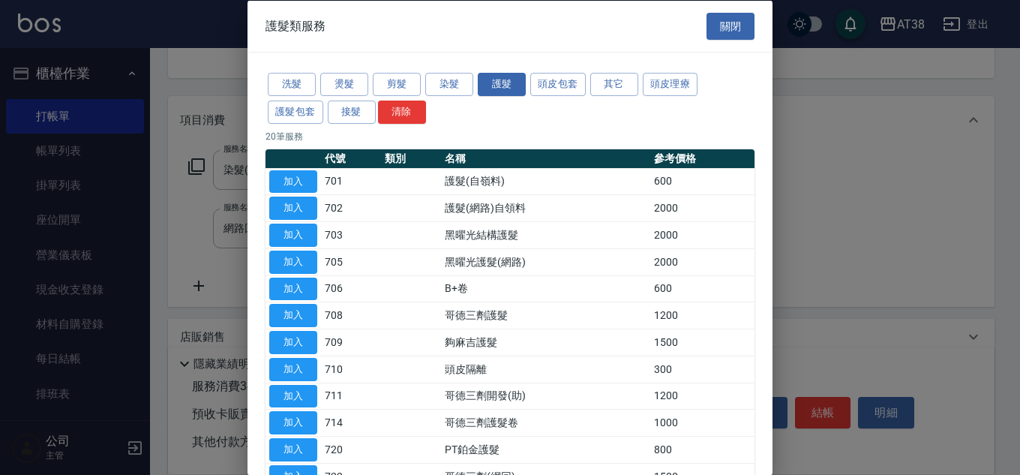
click at [725, 26] on button "關閉" at bounding box center [731, 26] width 48 height 28
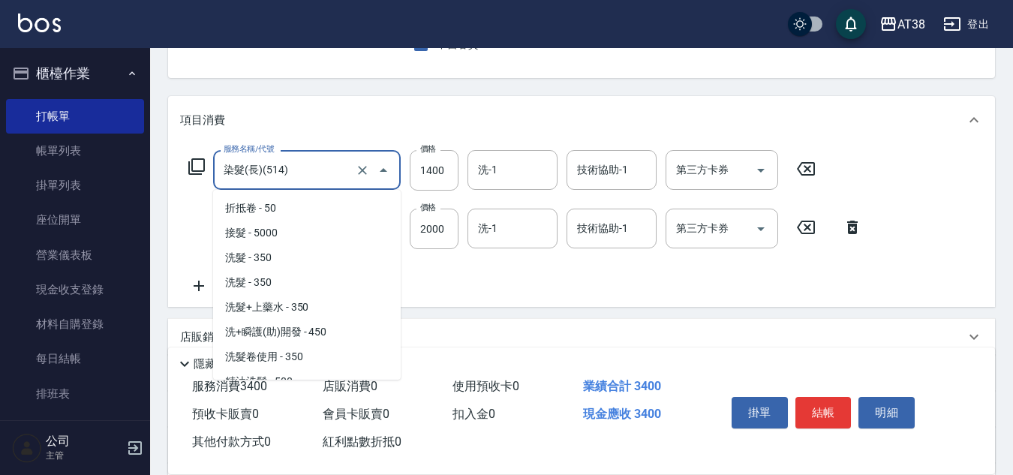
click at [293, 175] on input "染髮(長)(514)" at bounding box center [286, 170] width 132 height 26
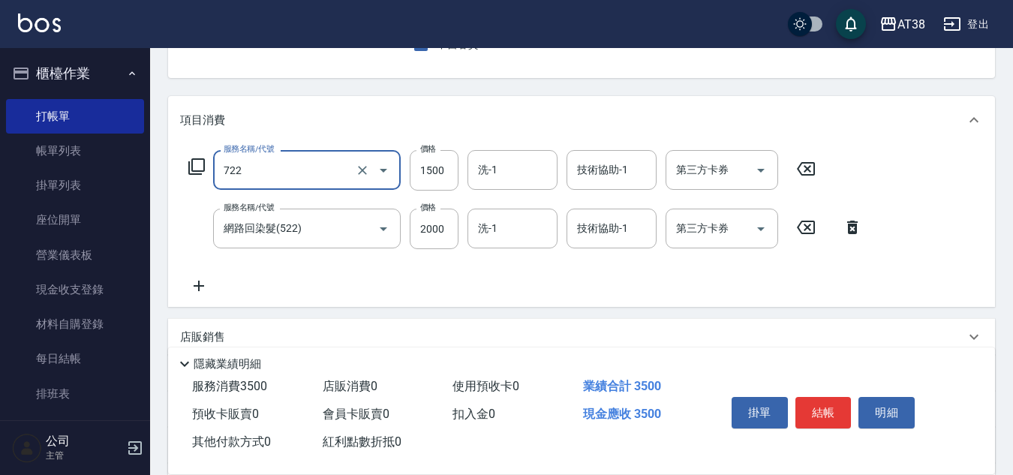
type input "哥德三劑(網回)(722)"
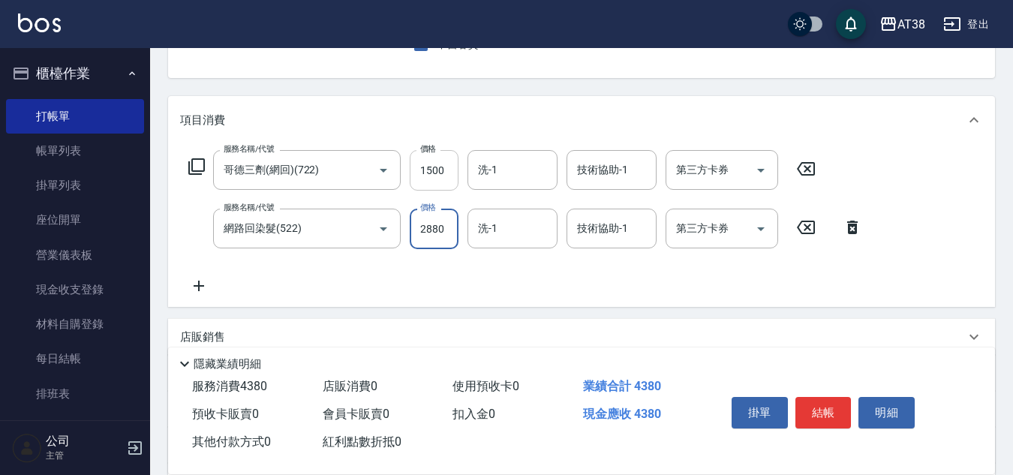
type input "2880"
click at [450, 180] on input "1500" at bounding box center [434, 170] width 49 height 41
type input "2000"
click at [499, 236] on input "洗-1" at bounding box center [512, 228] width 77 height 26
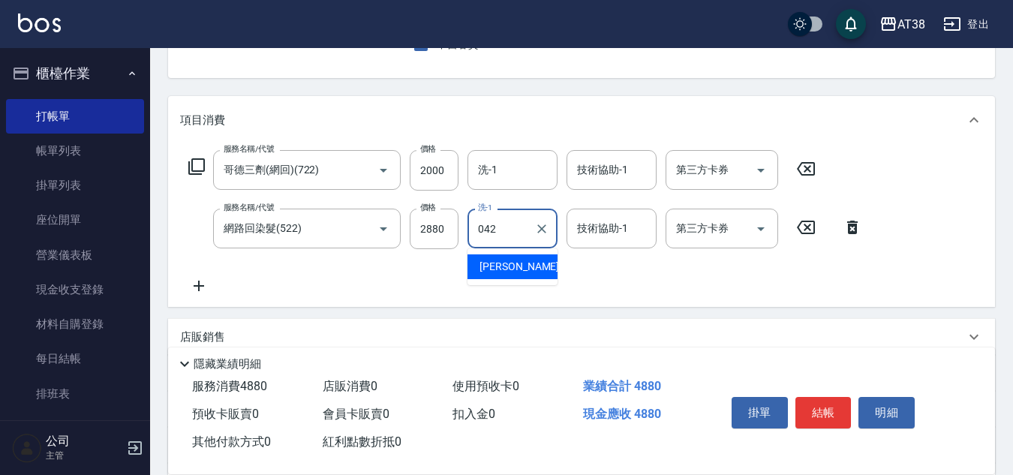
type input "[PERSON_NAME]-042"
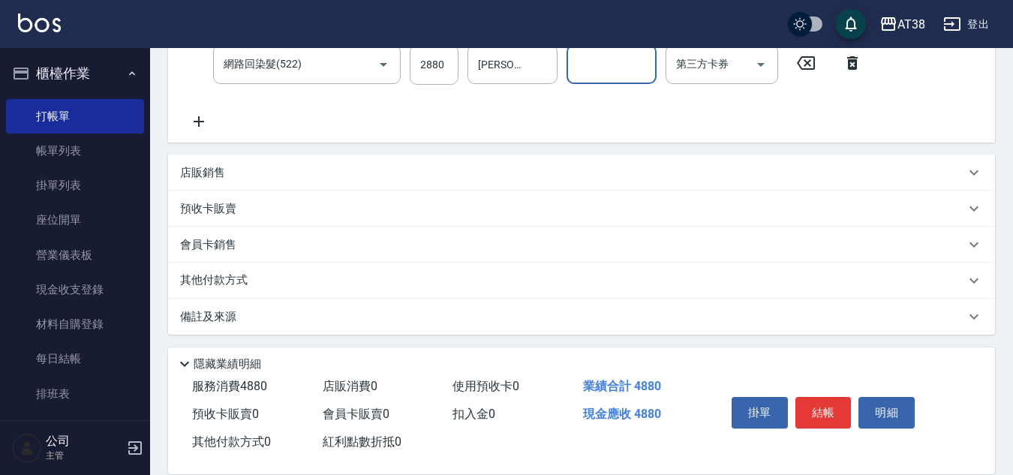
scroll to position [318, 0]
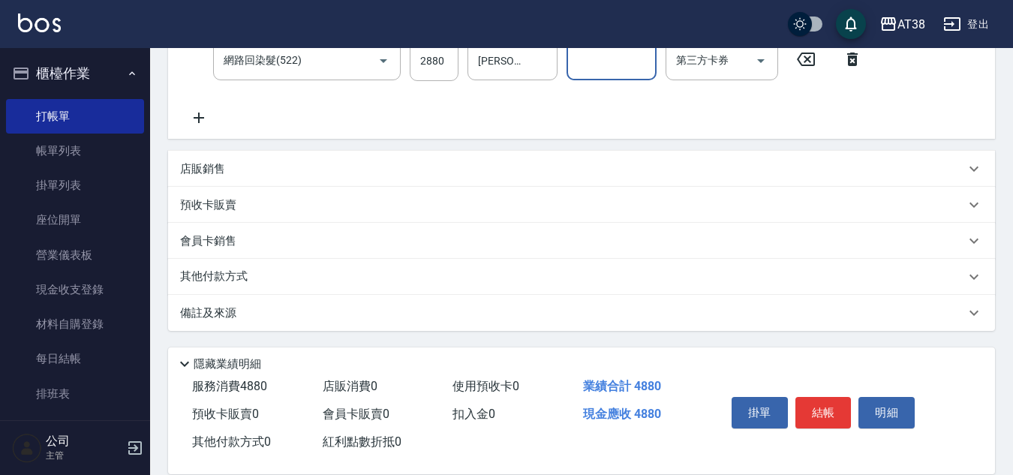
click at [193, 170] on p "店販銷售" at bounding box center [202, 169] width 45 height 16
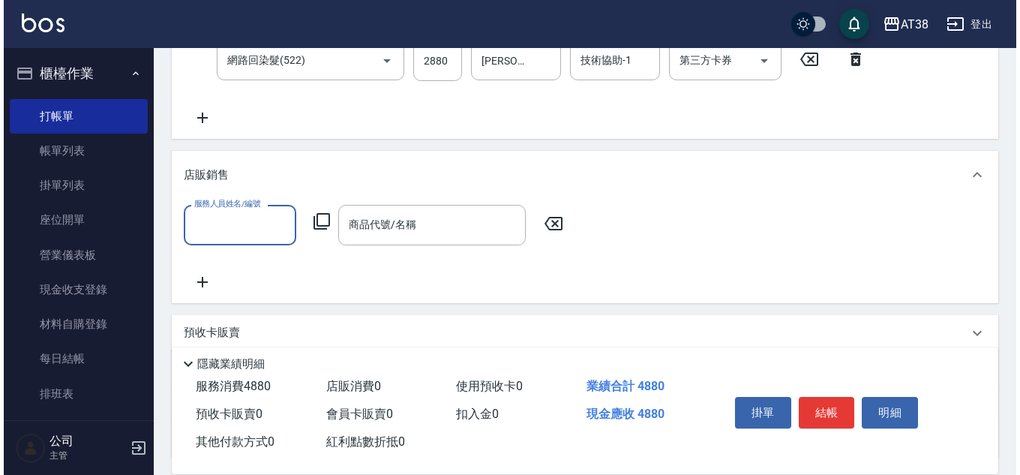
scroll to position [0, 0]
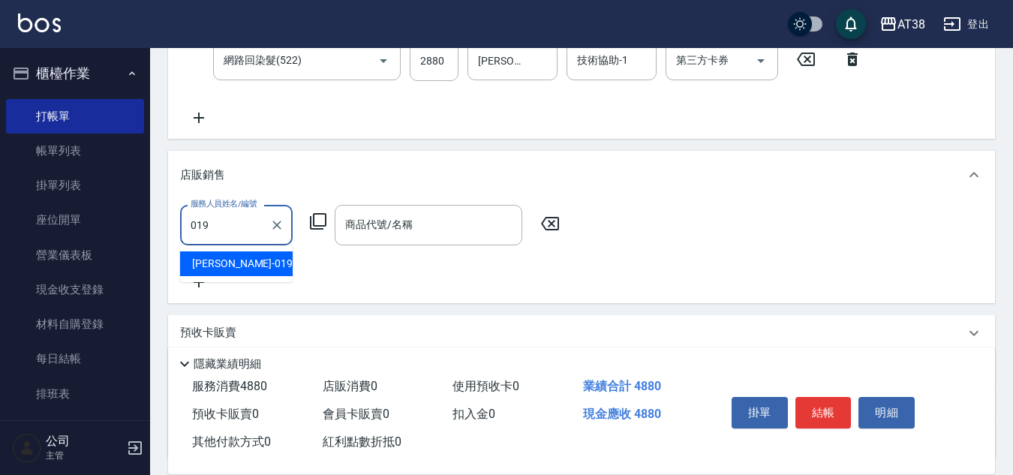
type input "[PERSON_NAME]-019"
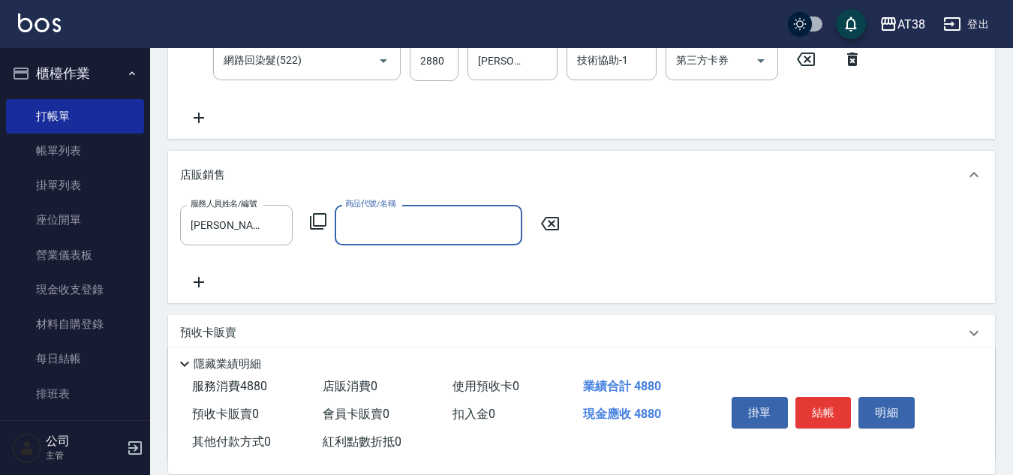
click at [320, 218] on icon at bounding box center [318, 221] width 18 height 18
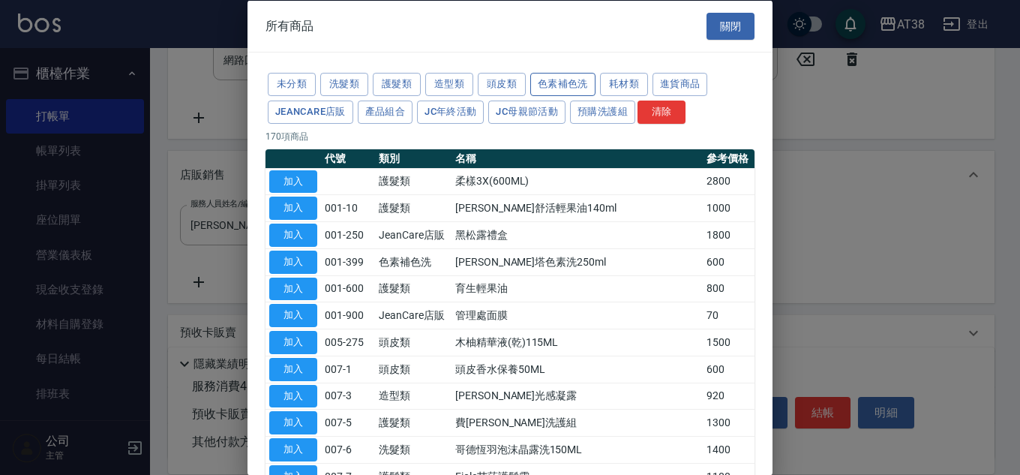
click at [572, 86] on button "色素補色洗" at bounding box center [562, 84] width 65 height 23
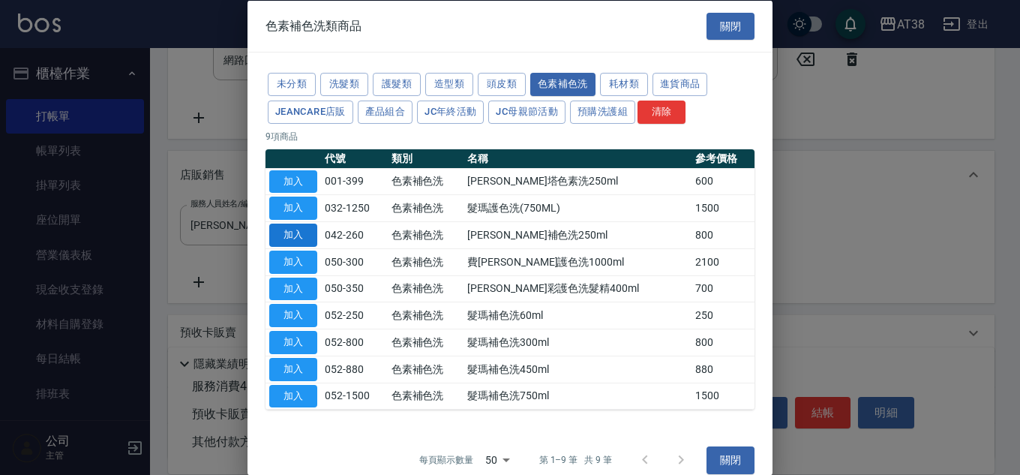
click at [288, 237] on button "加入" at bounding box center [293, 235] width 48 height 23
type input "[PERSON_NAME]補色洗250ml"
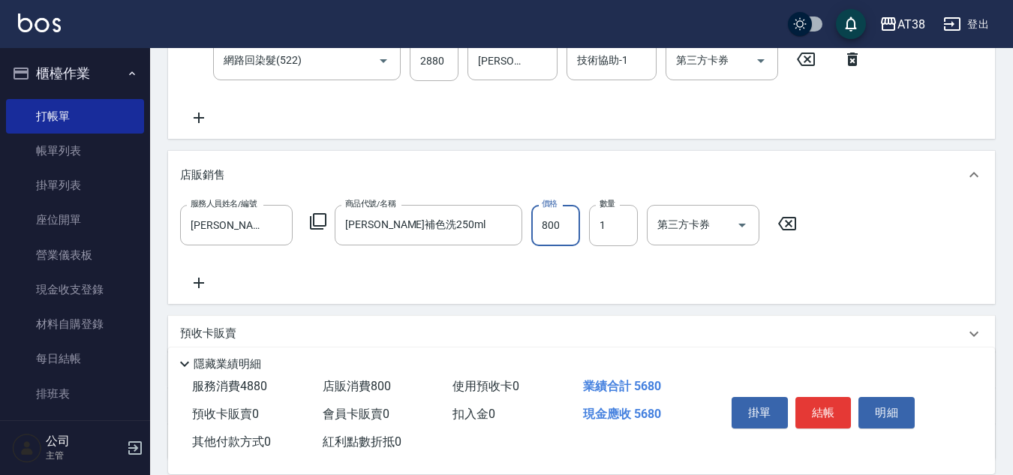
click at [548, 224] on input "800" at bounding box center [555, 225] width 49 height 41
type input "730"
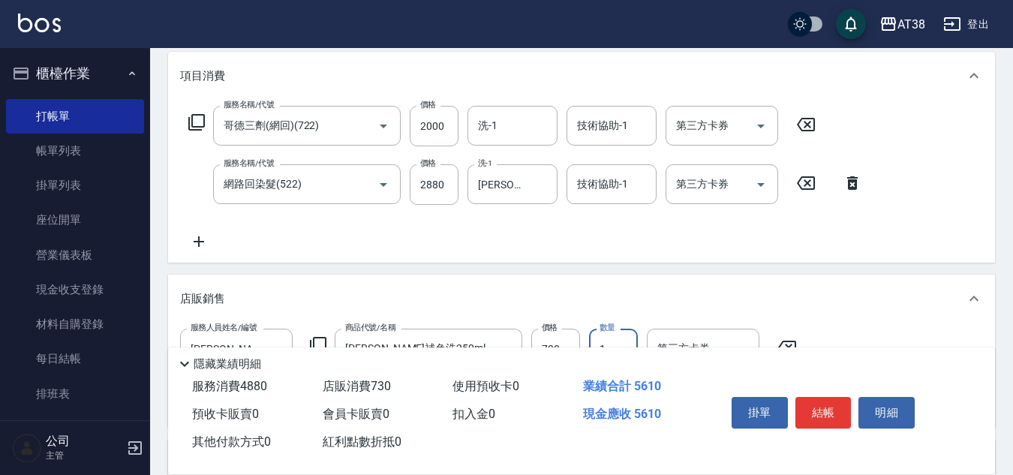
scroll to position [168, 0]
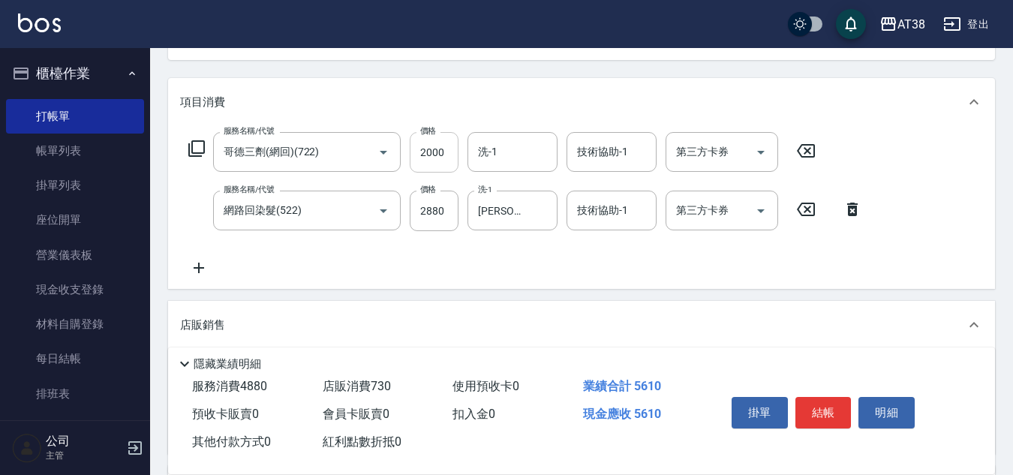
click at [445, 153] on input "2000" at bounding box center [434, 152] width 49 height 41
click at [441, 147] on input "2000" at bounding box center [434, 152] width 49 height 41
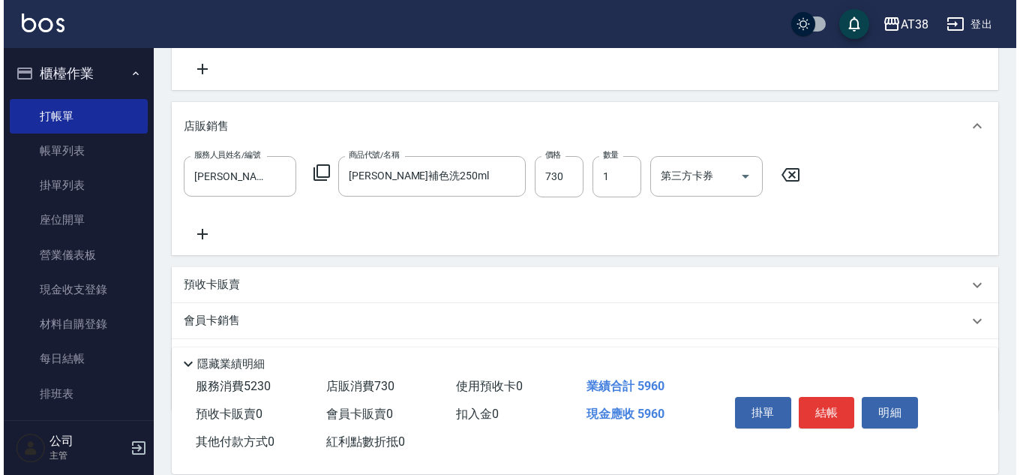
scroll to position [372, 0]
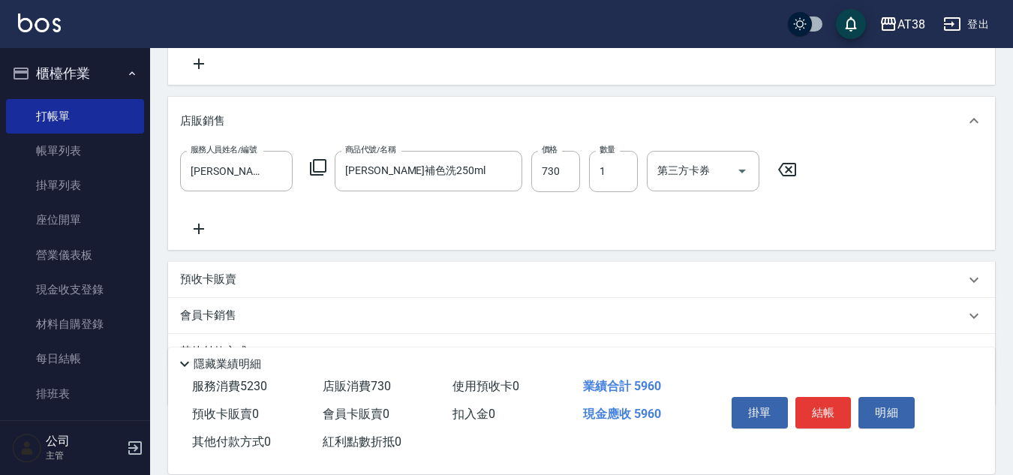
type input "2350"
click at [203, 233] on icon at bounding box center [199, 229] width 38 height 18
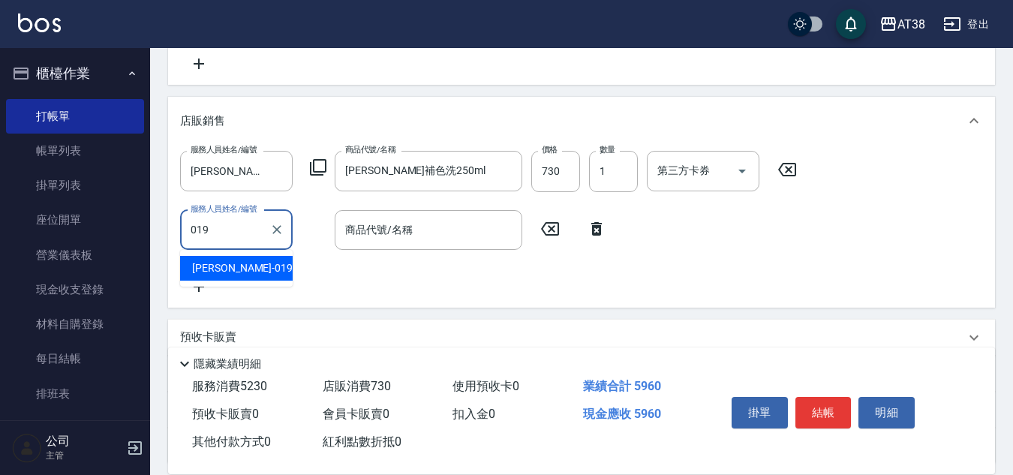
type input "[PERSON_NAME]-019"
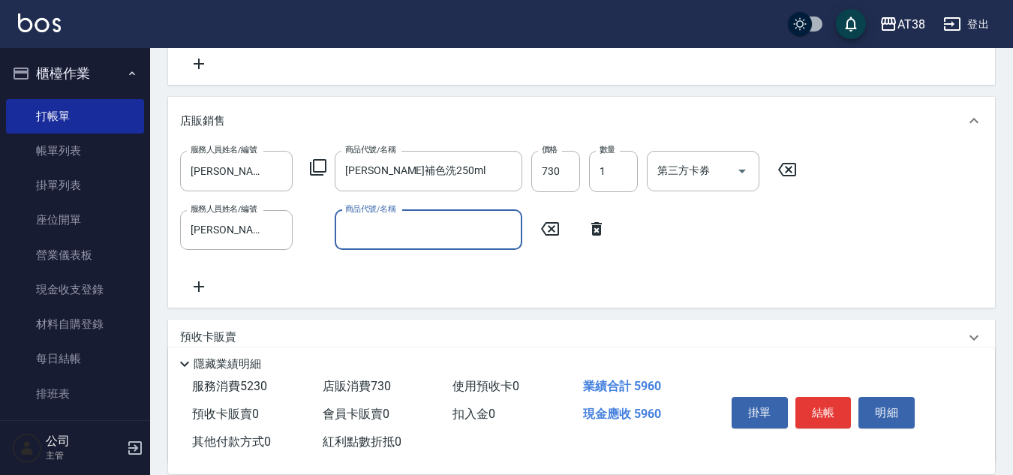
click at [317, 169] on icon at bounding box center [318, 167] width 18 height 18
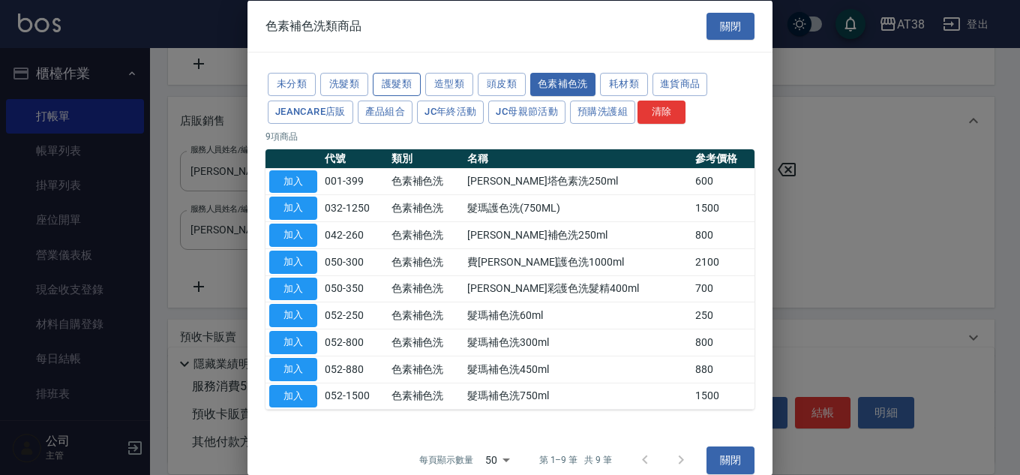
click at [395, 83] on button "護髮類" at bounding box center [397, 84] width 48 height 23
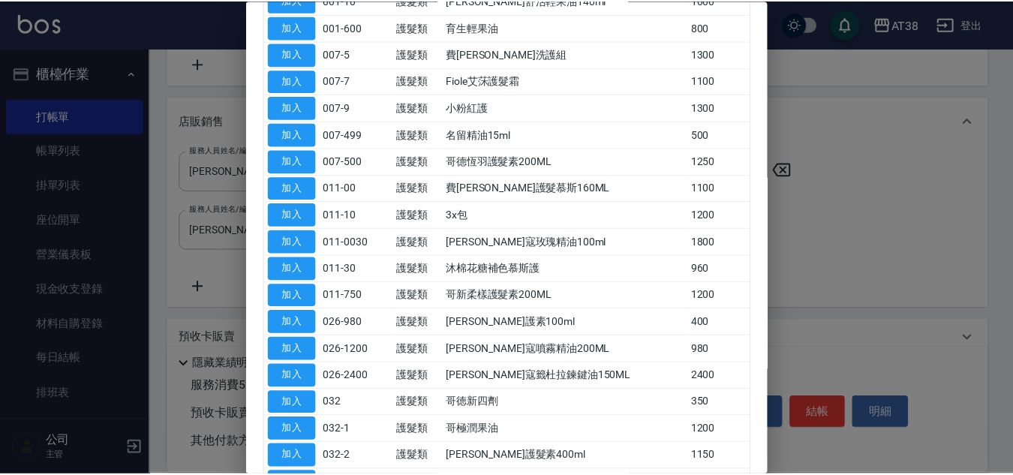
scroll to position [225, 0]
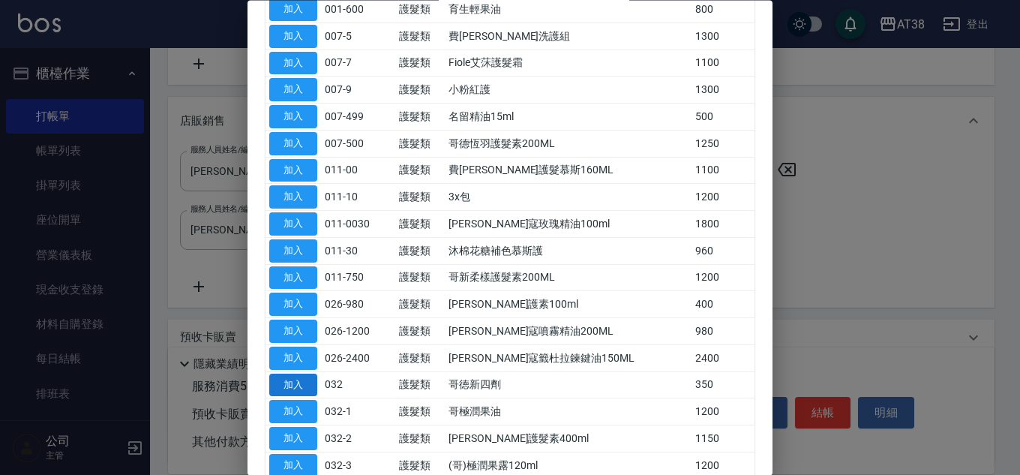
click at [302, 387] on button "加入" at bounding box center [293, 385] width 48 height 23
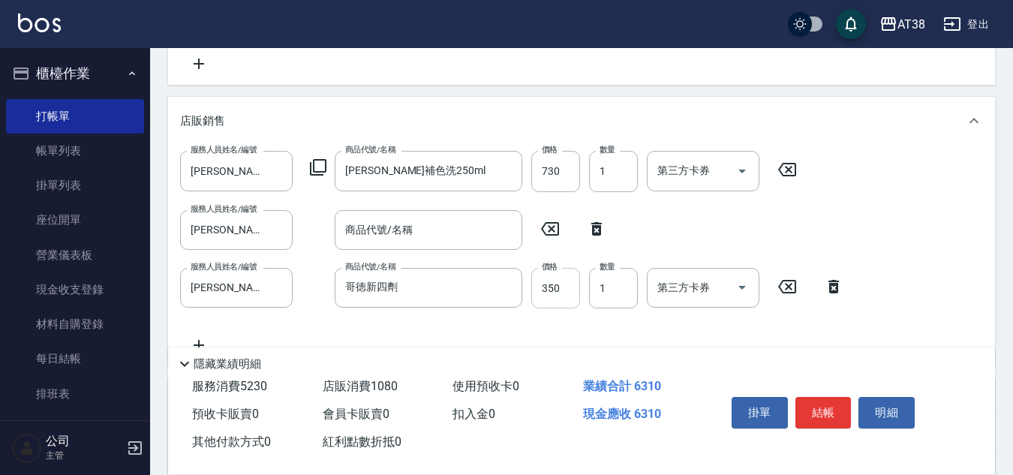
click at [564, 288] on input "350" at bounding box center [555, 288] width 49 height 41
type input "300"
click at [599, 228] on icon at bounding box center [597, 229] width 38 height 18
type input "哥徳新四劑"
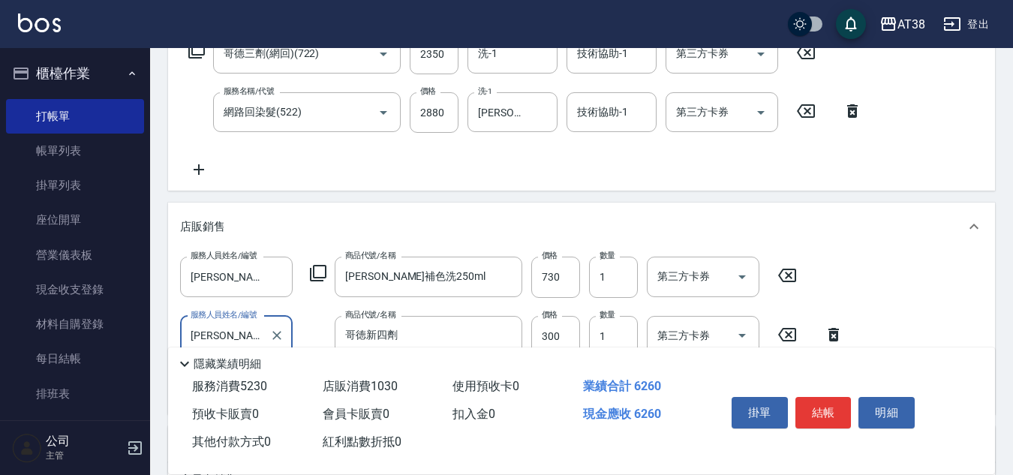
scroll to position [206, 0]
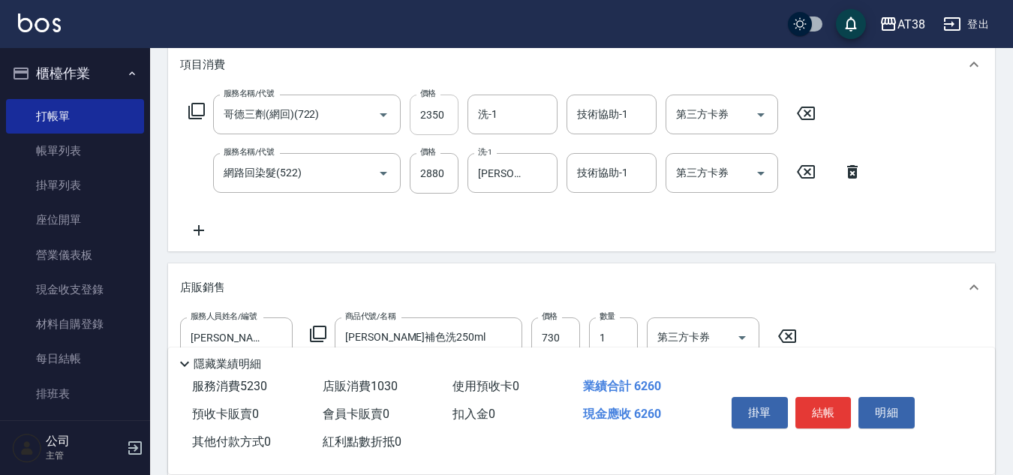
click at [445, 120] on input "2350" at bounding box center [434, 115] width 49 height 41
click at [440, 115] on input "2350" at bounding box center [434, 115] width 49 height 41
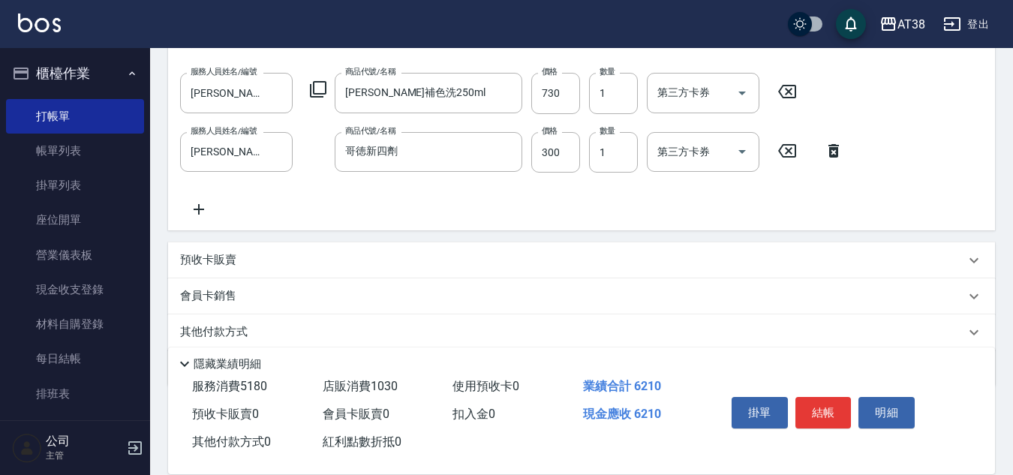
scroll to position [506, 0]
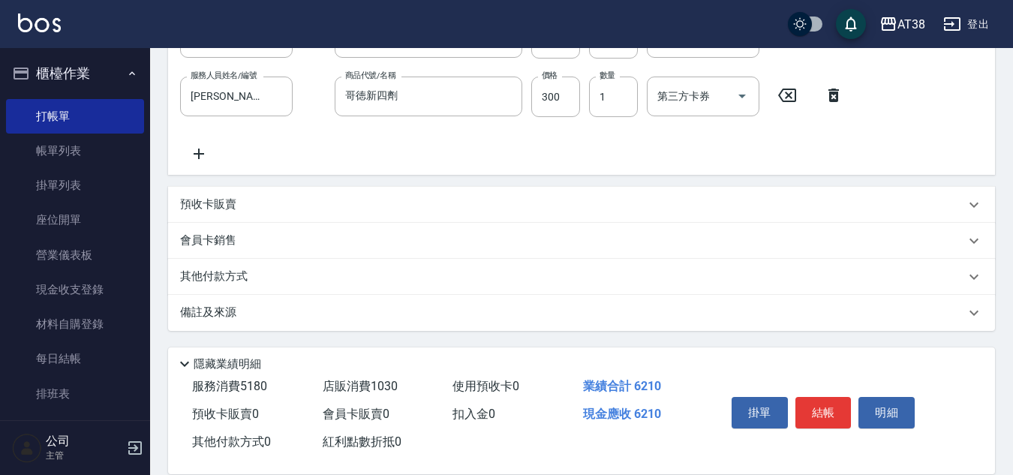
type input "2300"
click at [236, 276] on p "其他付款方式" at bounding box center [217, 277] width 75 height 17
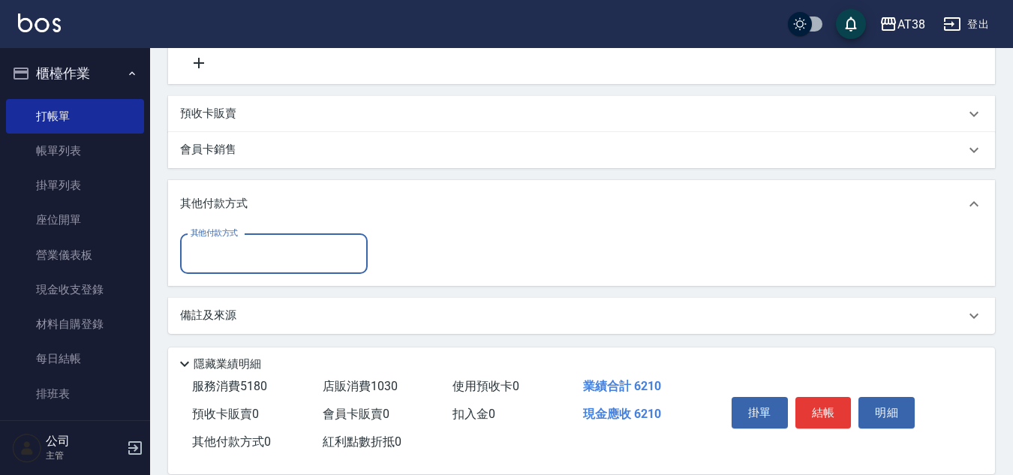
scroll to position [599, 0]
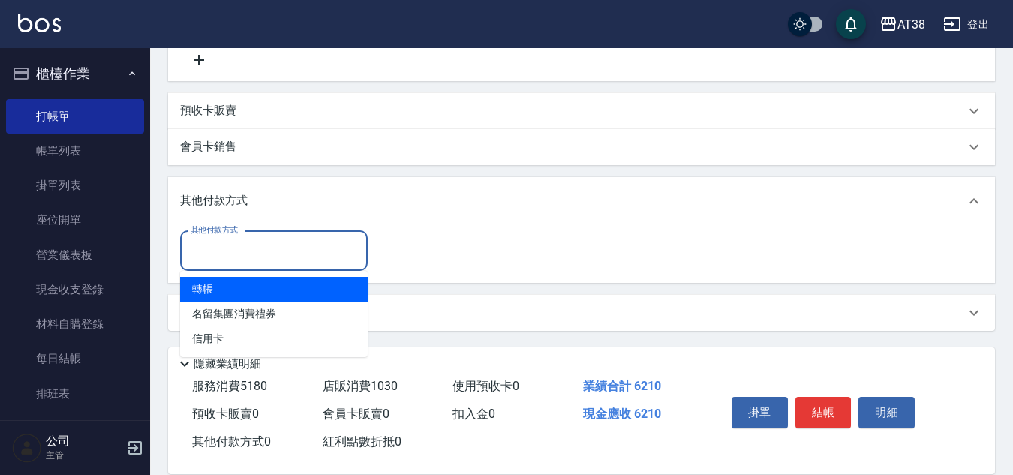
click at [190, 251] on input "其他付款方式" at bounding box center [274, 251] width 174 height 26
click at [203, 287] on span "轉帳" at bounding box center [274, 289] width 188 height 25
type input "轉帳"
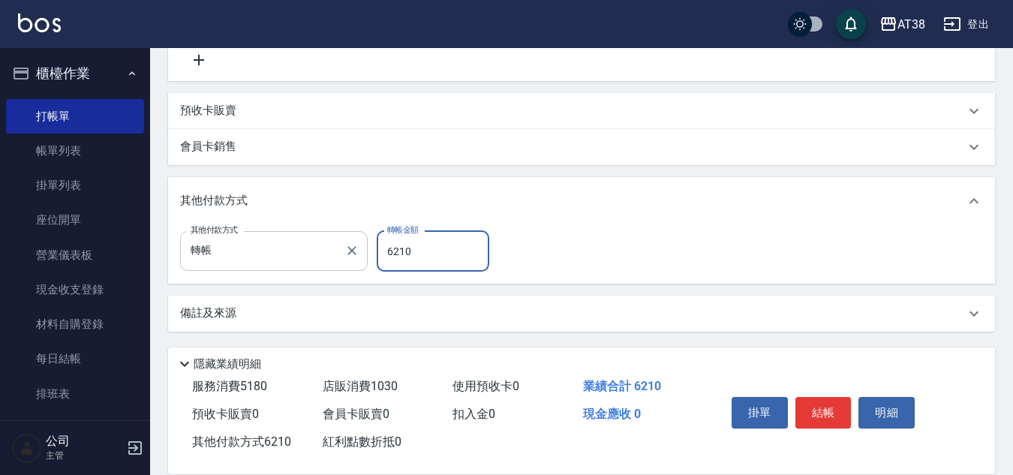
type input "6210"
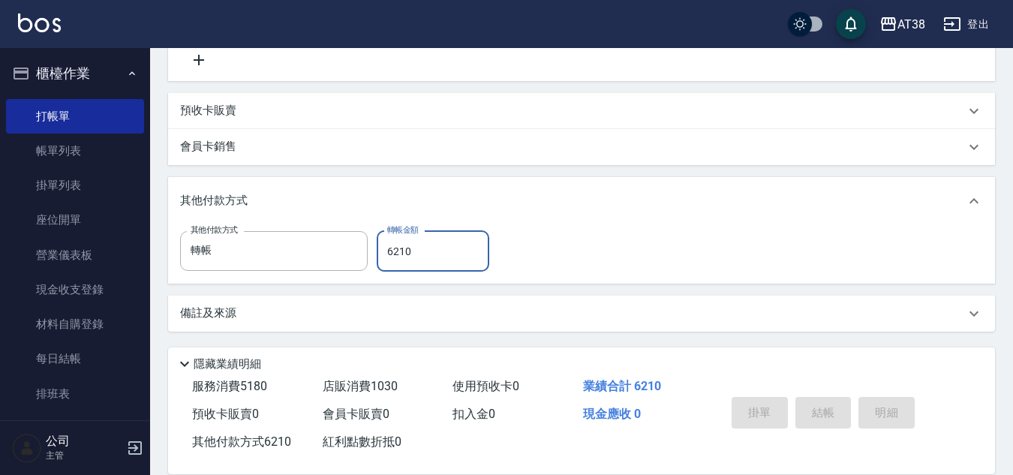
type input "[DATE] 19:54"
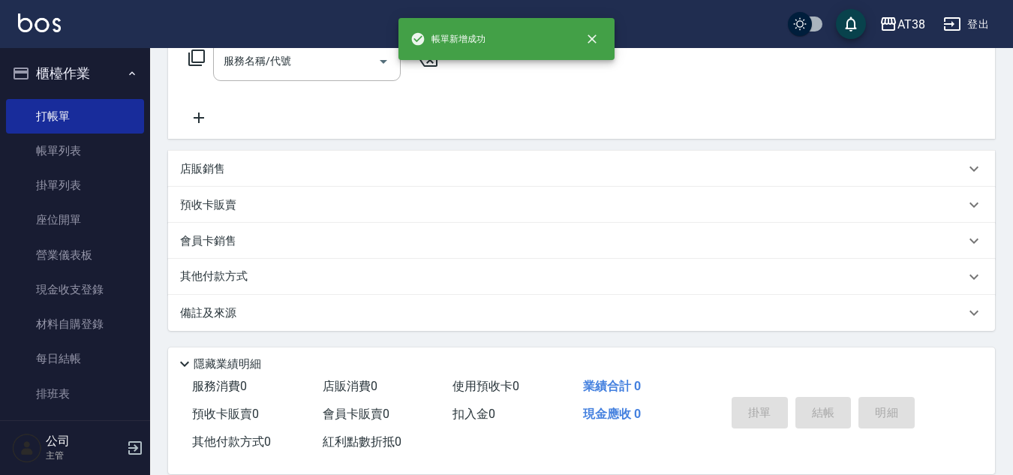
scroll to position [0, 0]
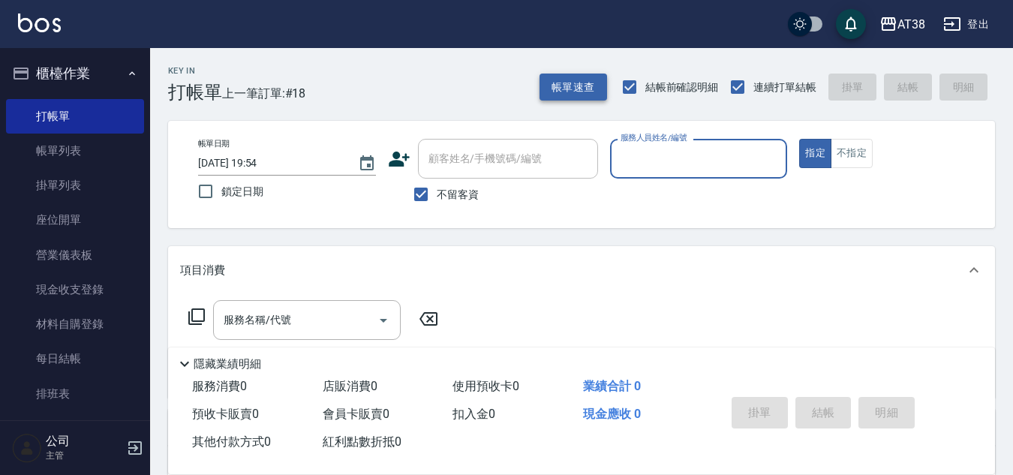
click at [566, 92] on button "帳單速查" at bounding box center [573, 88] width 68 height 28
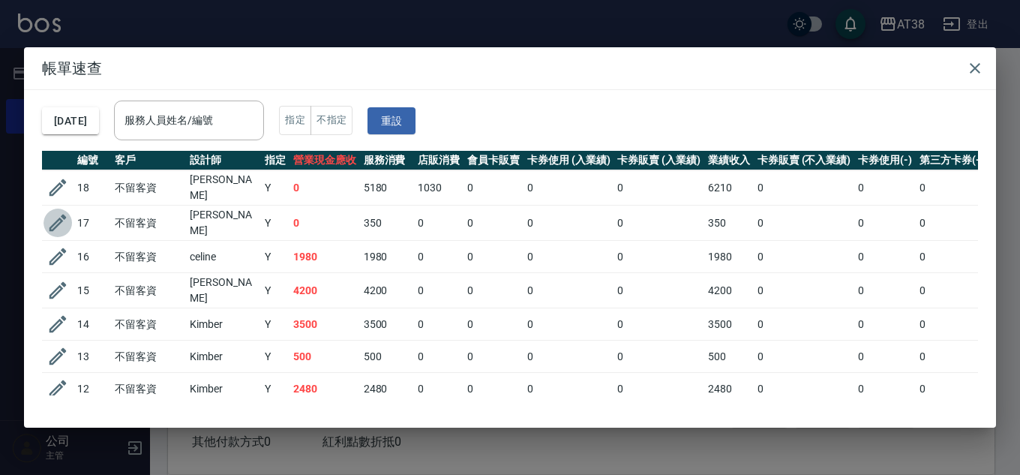
click at [58, 221] on icon "button" at bounding box center [58, 223] width 17 height 17
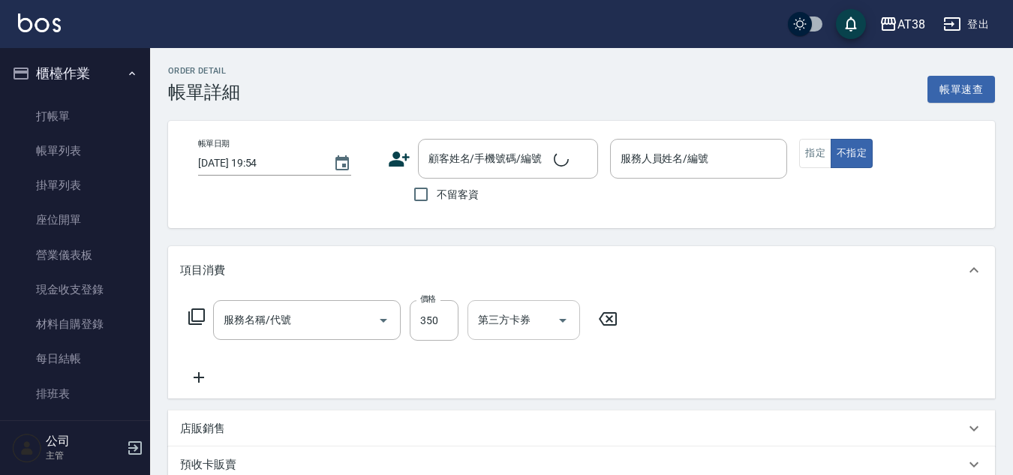
type input "[DATE] 19:45"
checkbox input "true"
type input "[PERSON_NAME]-019"
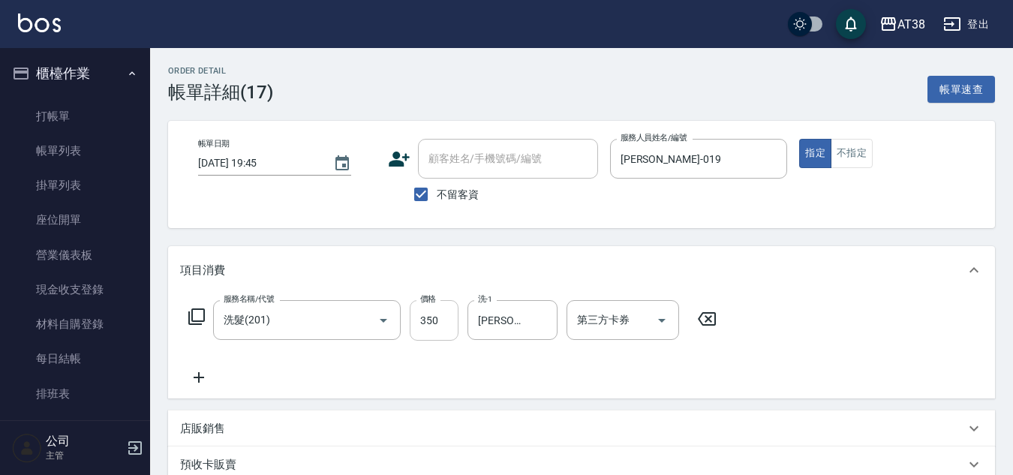
type input "洗髮(201)"
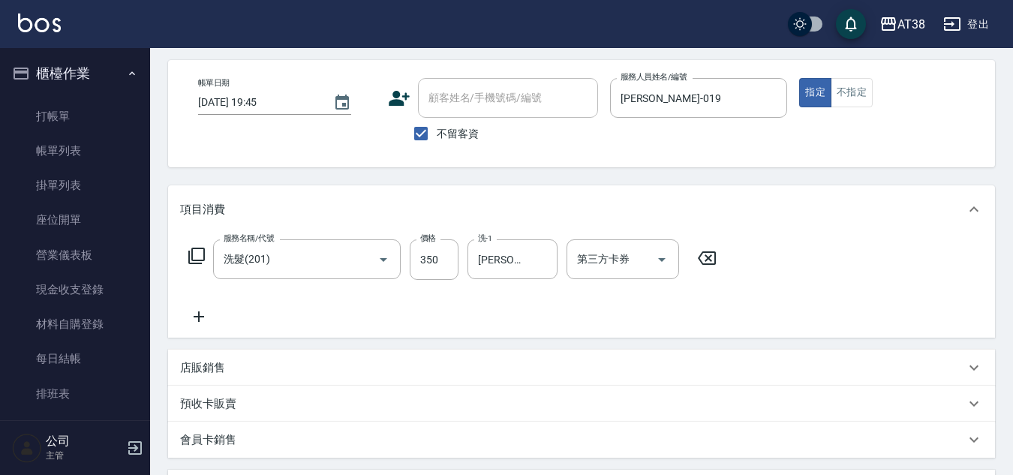
scroll to position [375, 0]
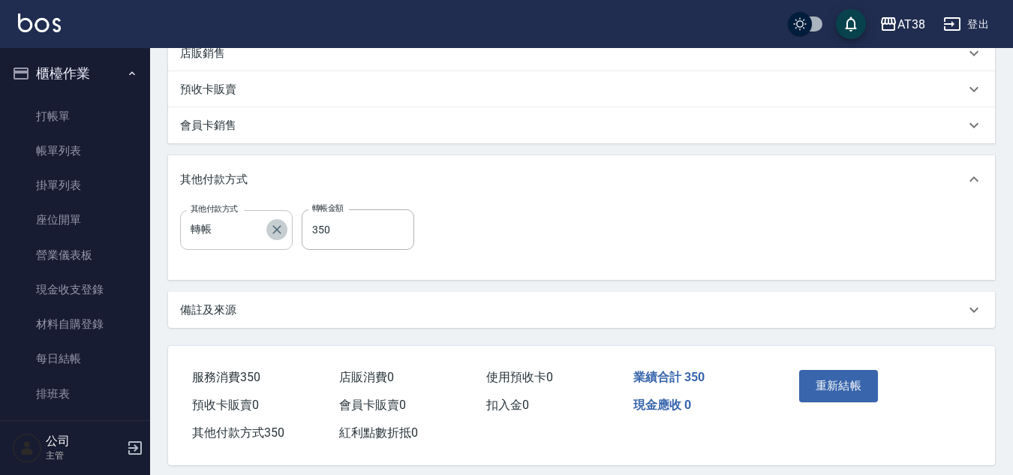
click at [282, 231] on icon "Clear" at bounding box center [276, 229] width 15 height 15
click at [831, 392] on button "重新結帳" at bounding box center [839, 385] width 80 height 32
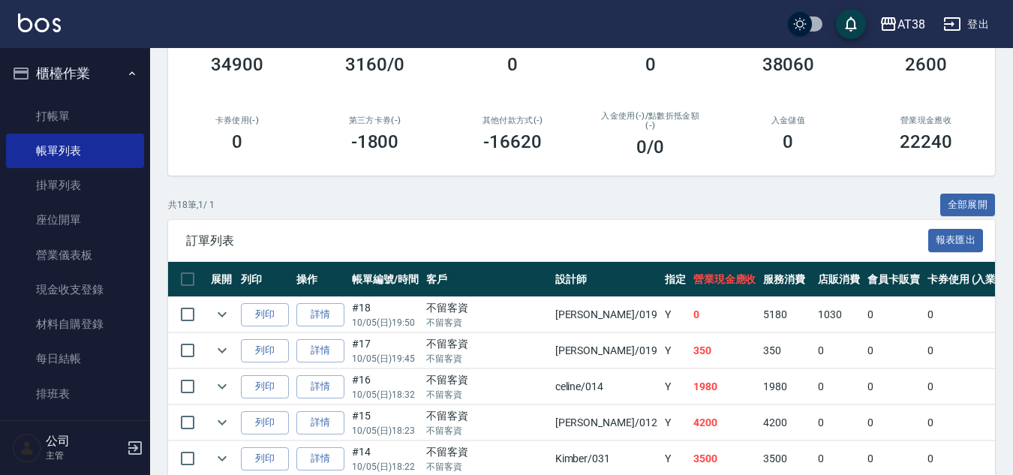
scroll to position [375, 0]
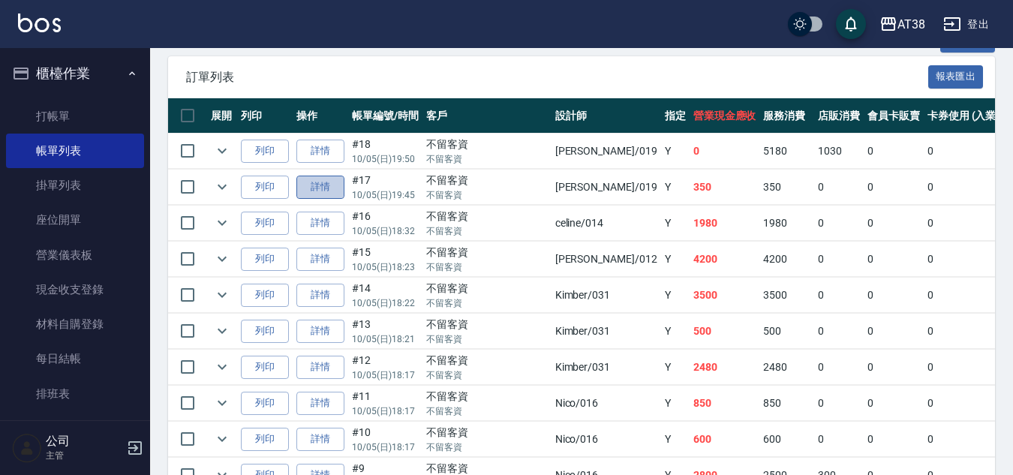
click at [318, 183] on link "詳情" at bounding box center [320, 187] width 48 height 23
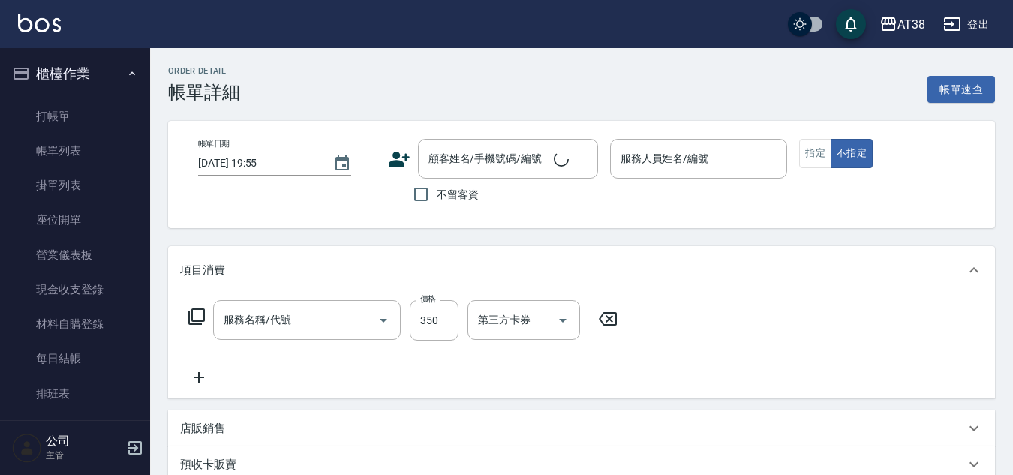
type input "[DATE] 19:45"
checkbox input "true"
type input "[PERSON_NAME]-019"
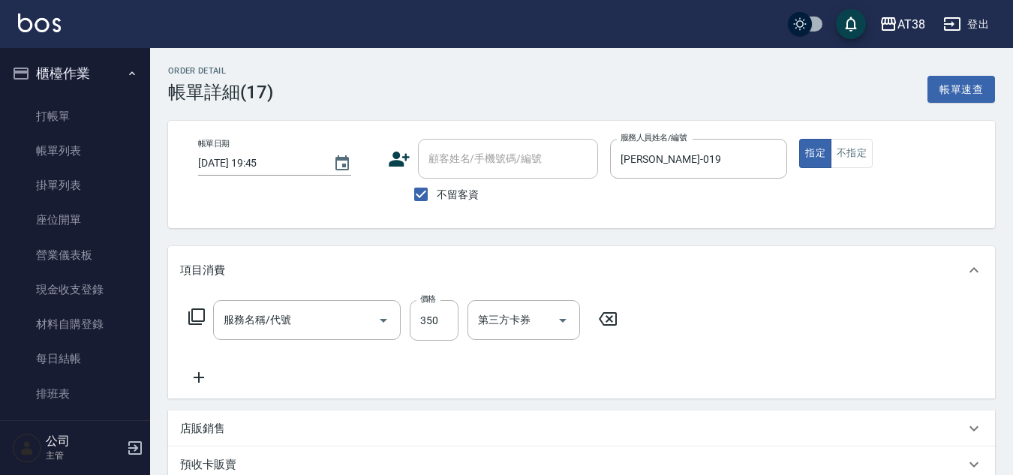
type input "洗髮(201)"
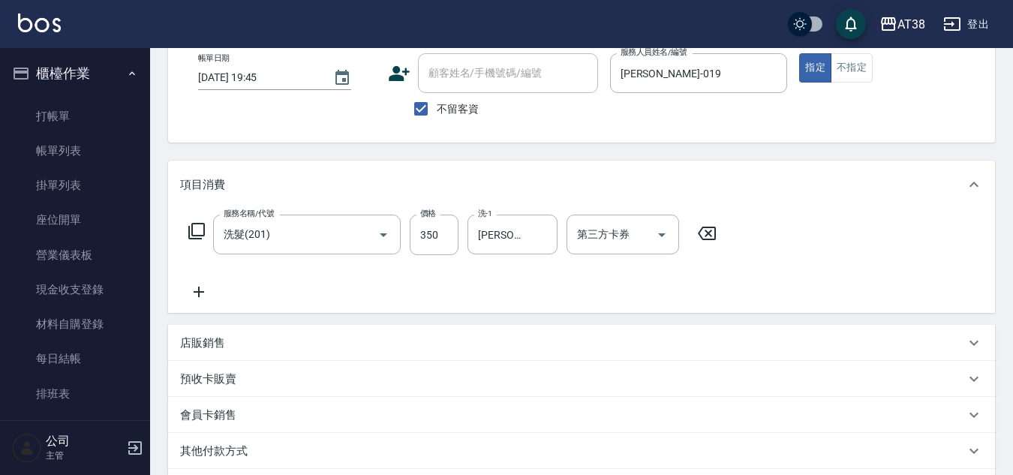
scroll to position [278, 0]
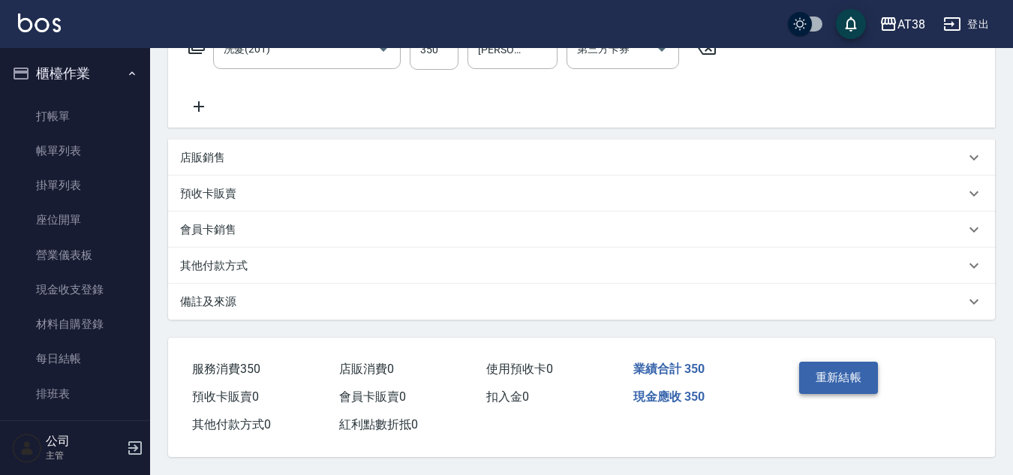
click at [840, 371] on button "重新結帳" at bounding box center [839, 378] width 80 height 32
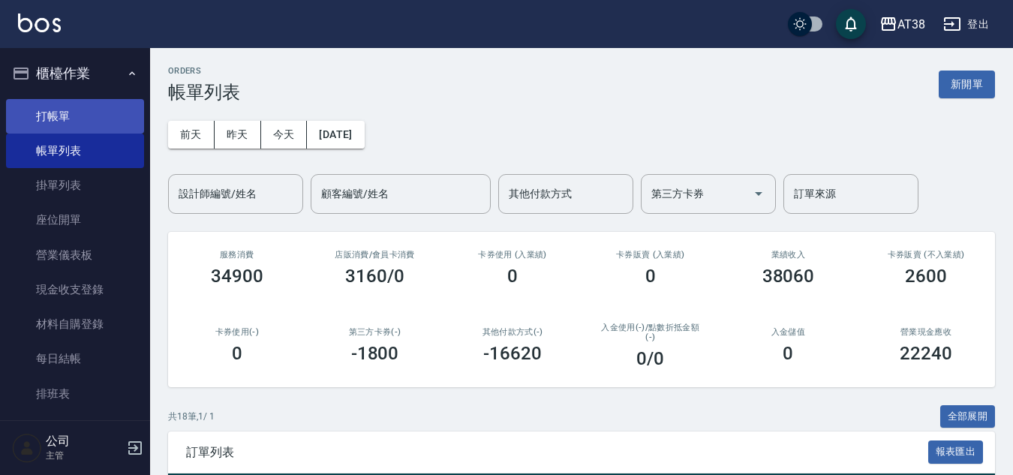
click at [50, 114] on link "打帳單" at bounding box center [75, 116] width 138 height 35
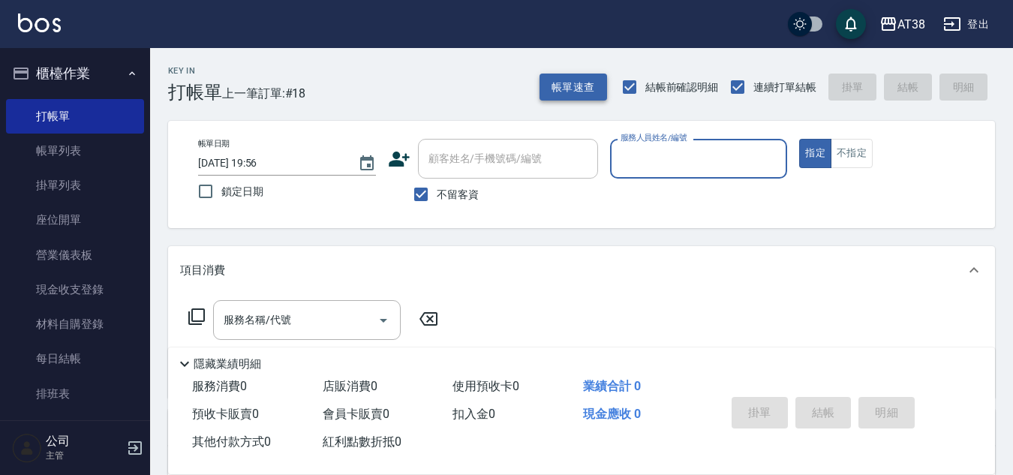
click at [565, 87] on button "帳單速查" at bounding box center [573, 88] width 68 height 28
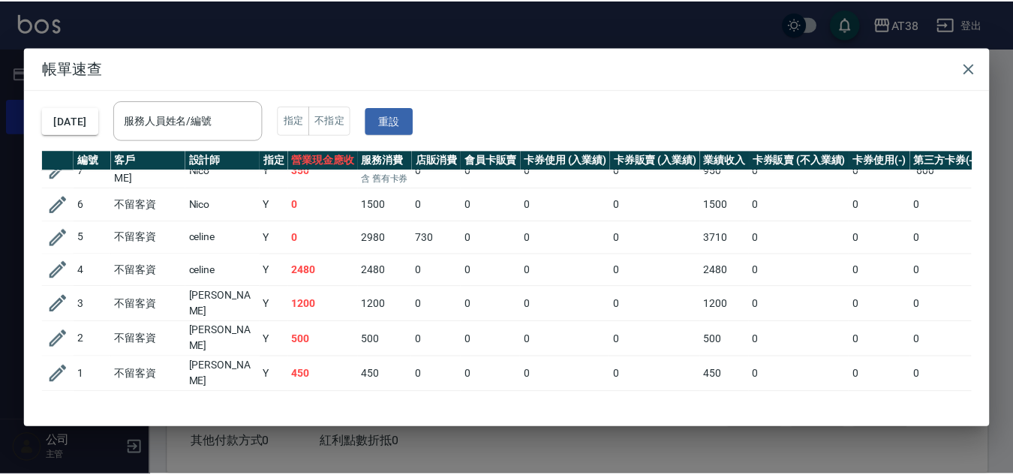
scroll to position [390, 0]
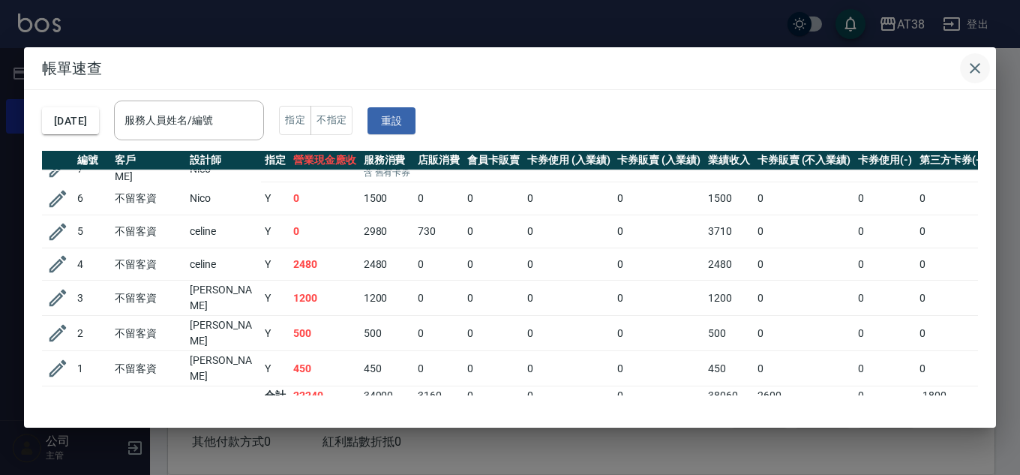
click at [978, 71] on icon "button" at bounding box center [975, 68] width 11 height 11
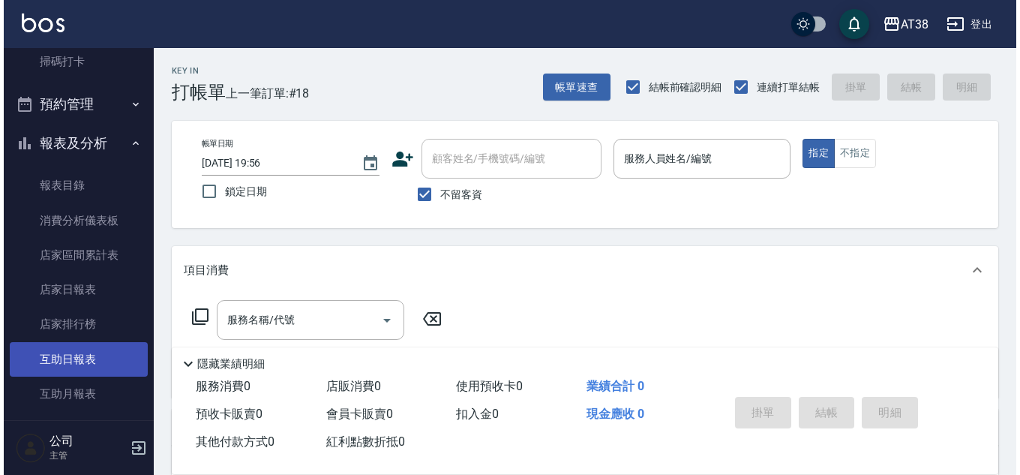
scroll to position [375, 0]
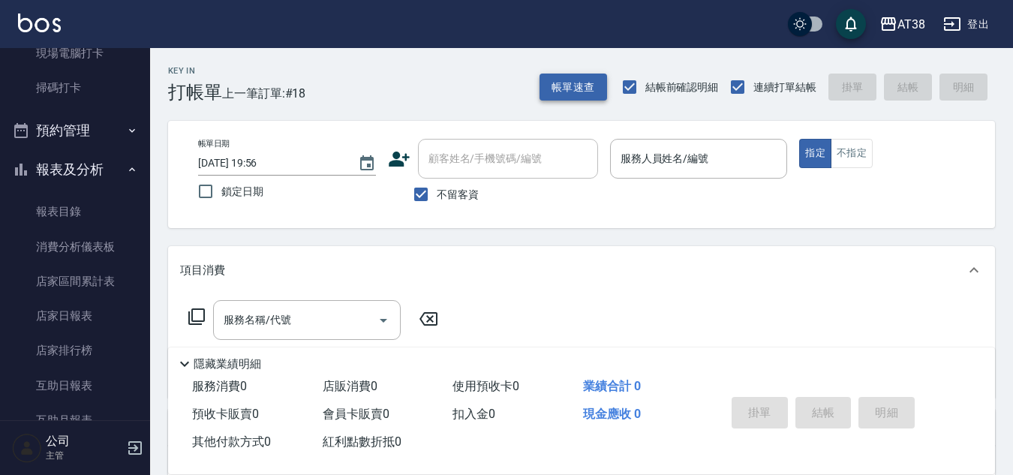
click at [557, 86] on button "帳單速查" at bounding box center [573, 88] width 68 height 28
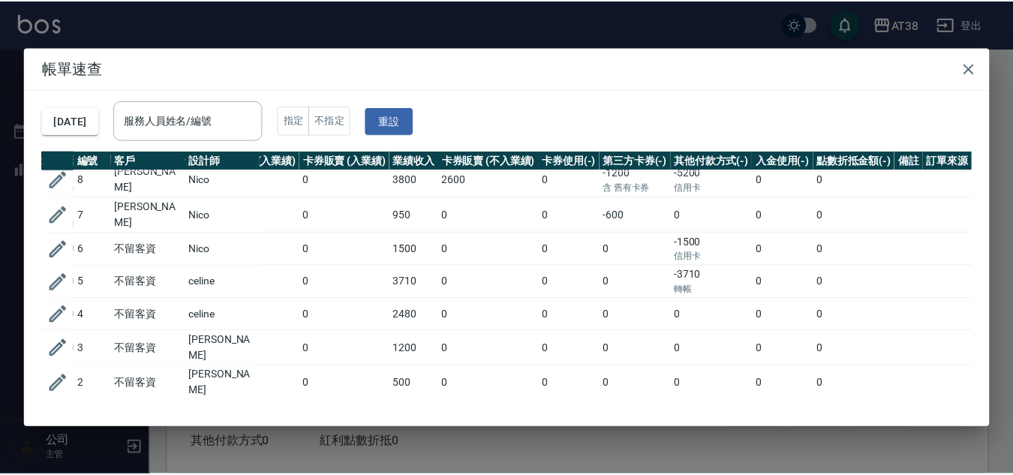
scroll to position [315, 319]
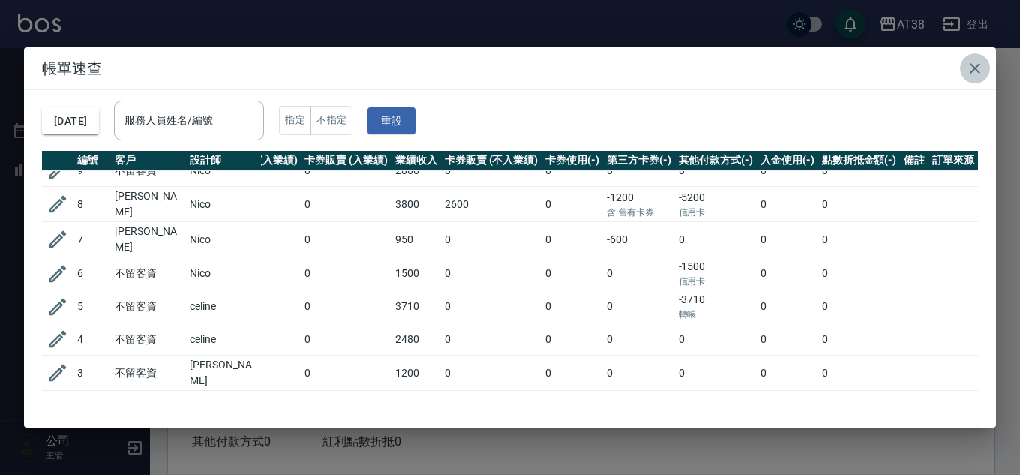
click at [974, 66] on icon "button" at bounding box center [975, 68] width 11 height 11
